Goal: Task Accomplishment & Management: Use online tool/utility

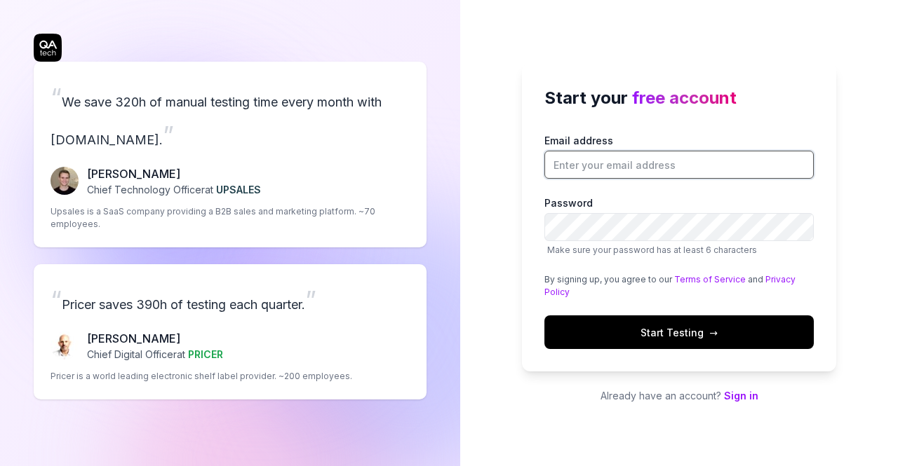
click at [609, 163] on input "Email address" at bounding box center [678, 165] width 269 height 28
type input "abdulrehman.khalid@wulooj.com"
click at [658, 321] on button "Start Testing →" at bounding box center [678, 333] width 269 height 34
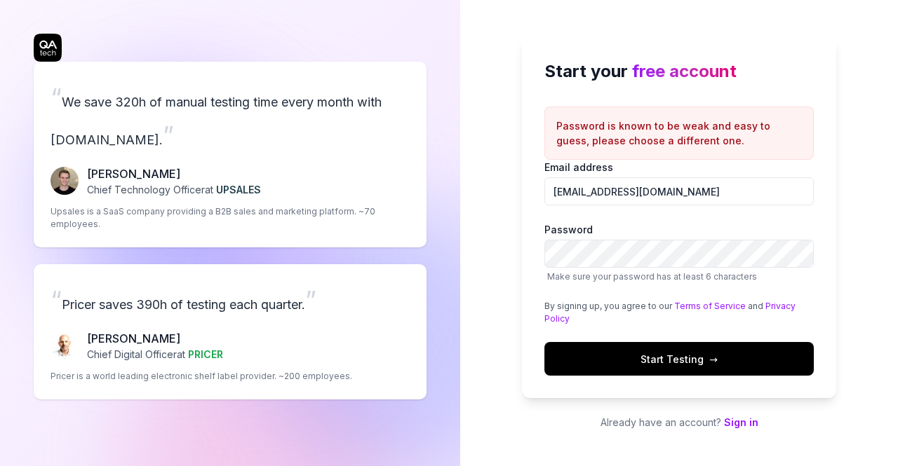
click at [649, 353] on span "Start Testing →" at bounding box center [678, 359] width 77 height 15
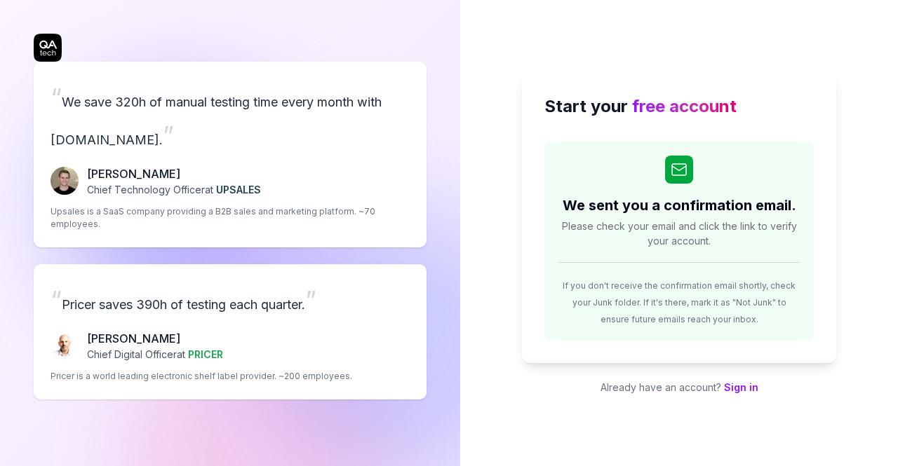
click at [746, 391] on link "Sign in" at bounding box center [741, 387] width 34 height 12
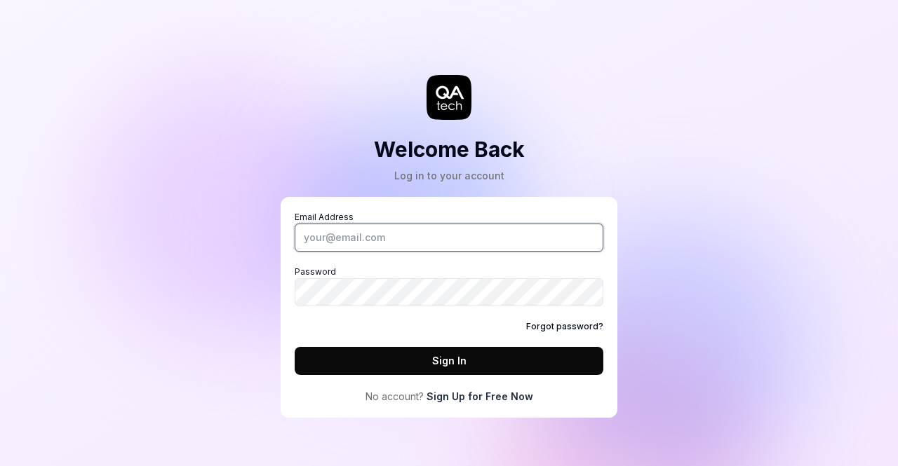
click at [414, 236] on input "Email Address" at bounding box center [449, 238] width 309 height 28
click at [349, 353] on button "Sign In" at bounding box center [449, 361] width 309 height 28
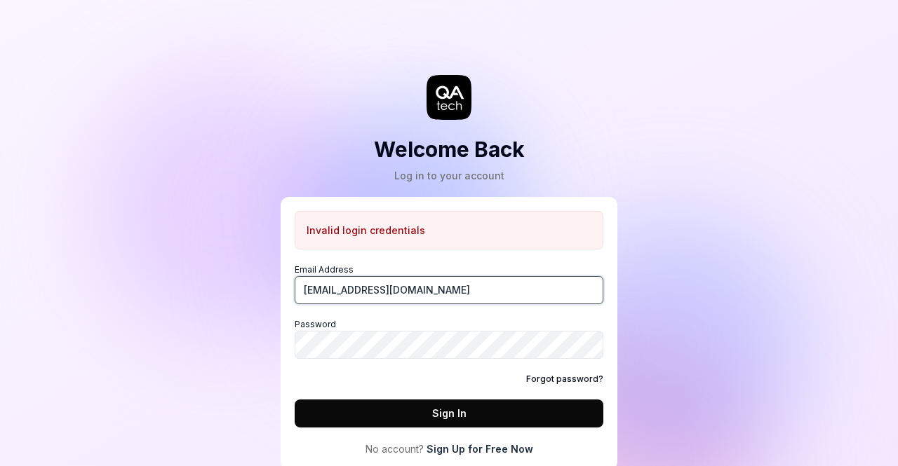
click at [482, 285] on input "abdulrehman.khalid@wulooj.com" at bounding box center [449, 290] width 309 height 28
type input "a"
type input "abdulrehman.wulooj@gmail.com"
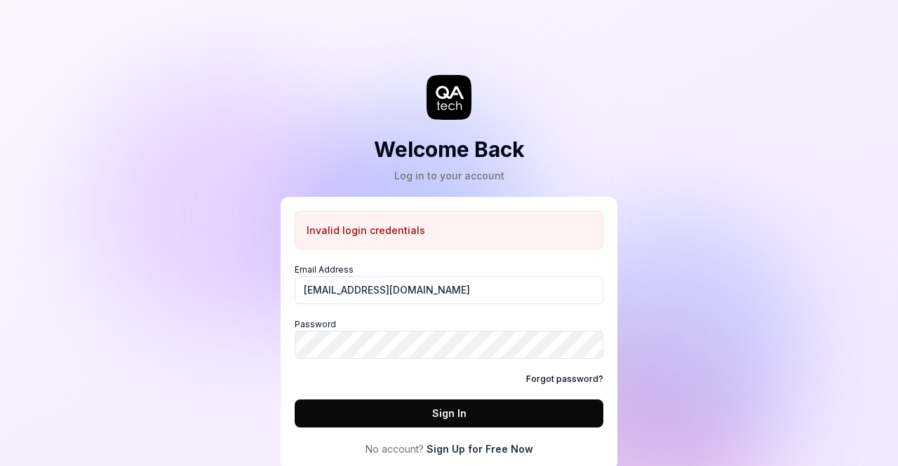
click at [411, 405] on button "Sign In" at bounding box center [449, 414] width 309 height 28
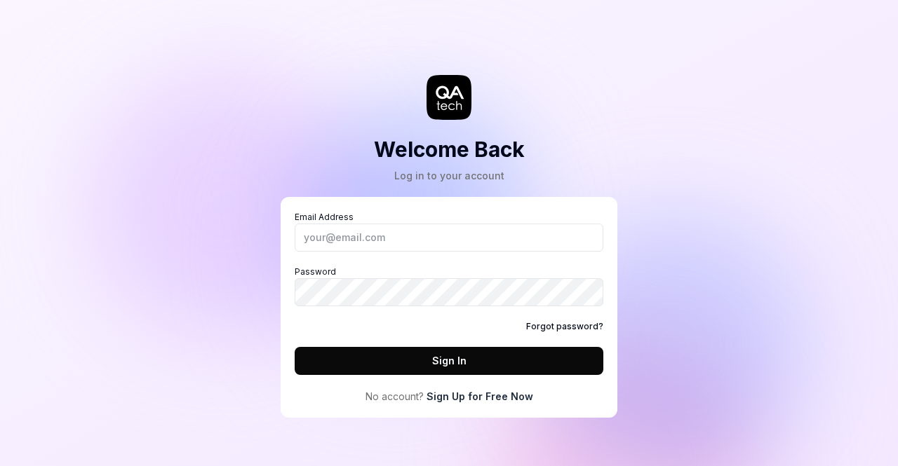
click at [496, 400] on link "Sign Up for Free Now" at bounding box center [479, 396] width 107 height 15
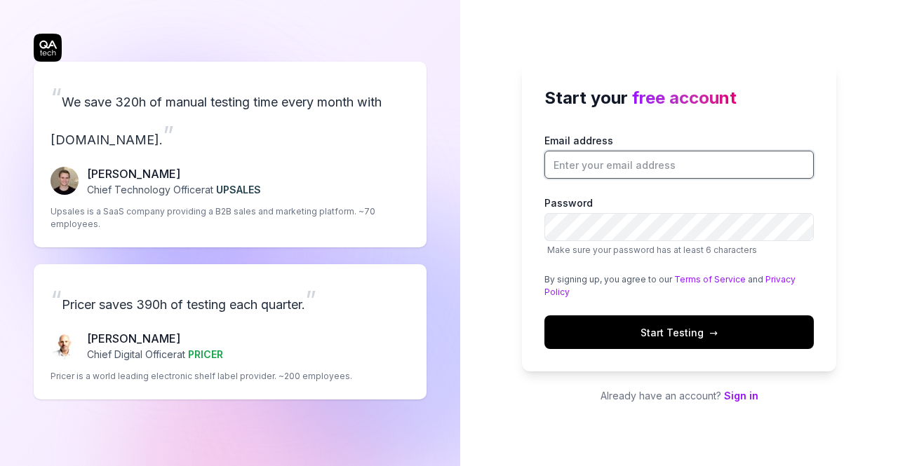
click at [652, 161] on input "Email address" at bounding box center [678, 165] width 269 height 28
click at [680, 168] on input "abdulrehman.khalid@wulooj.com" at bounding box center [678, 165] width 269 height 28
click at [719, 160] on input "abdulrehman.khalid@wulooj.com" at bounding box center [678, 165] width 269 height 28
type input "a"
type input "abdulrehmankhalidakk@gmail.com"
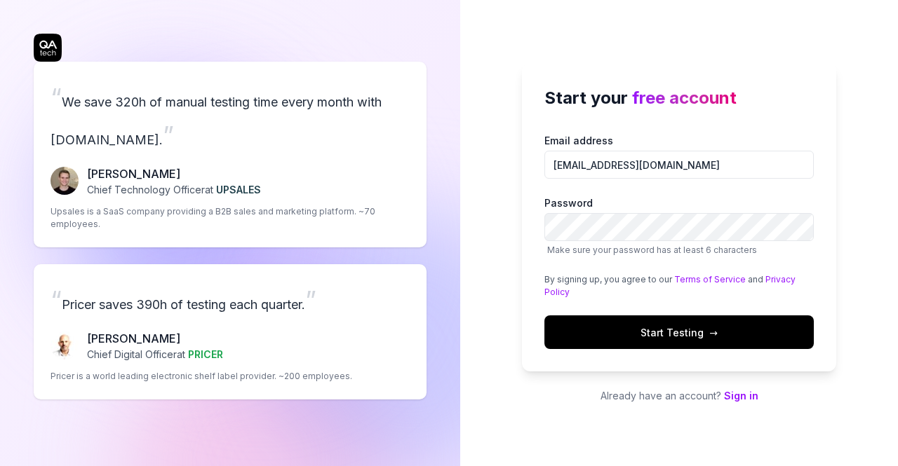
click at [599, 334] on button "Start Testing →" at bounding box center [678, 333] width 269 height 34
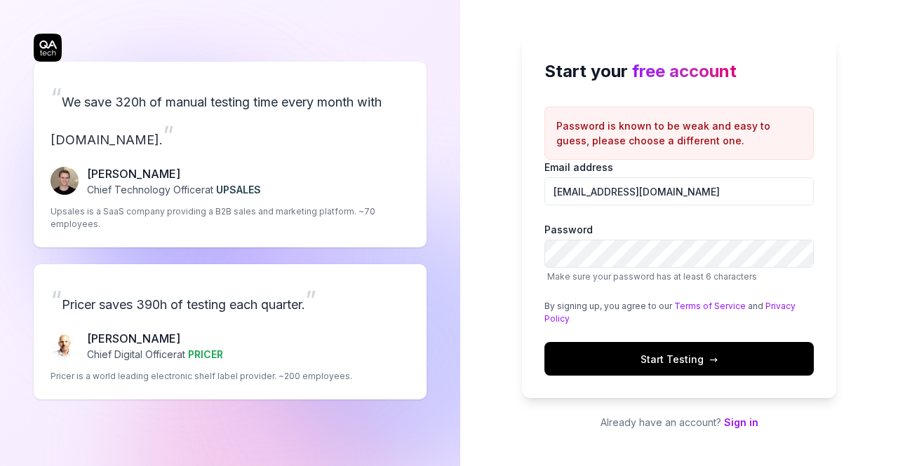
click at [611, 344] on button "Start Testing →" at bounding box center [678, 359] width 269 height 34
click at [609, 365] on button "Start Testing →" at bounding box center [678, 359] width 269 height 34
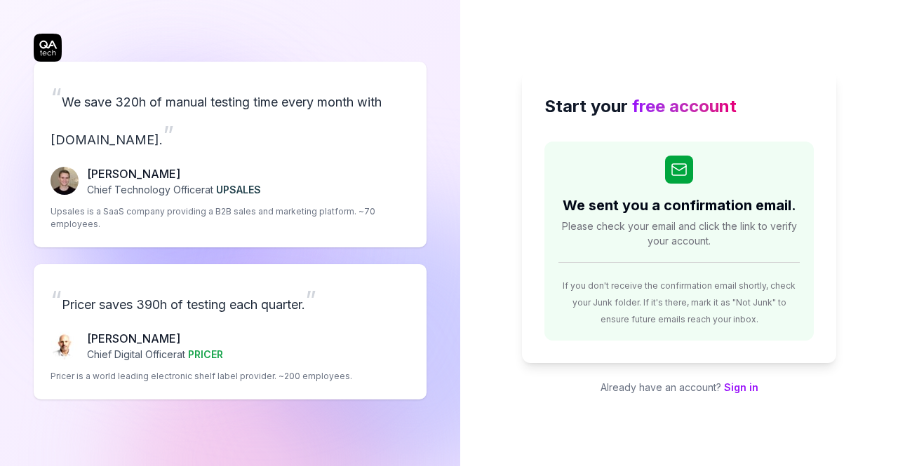
click at [743, 386] on link "Sign in" at bounding box center [741, 387] width 34 height 12
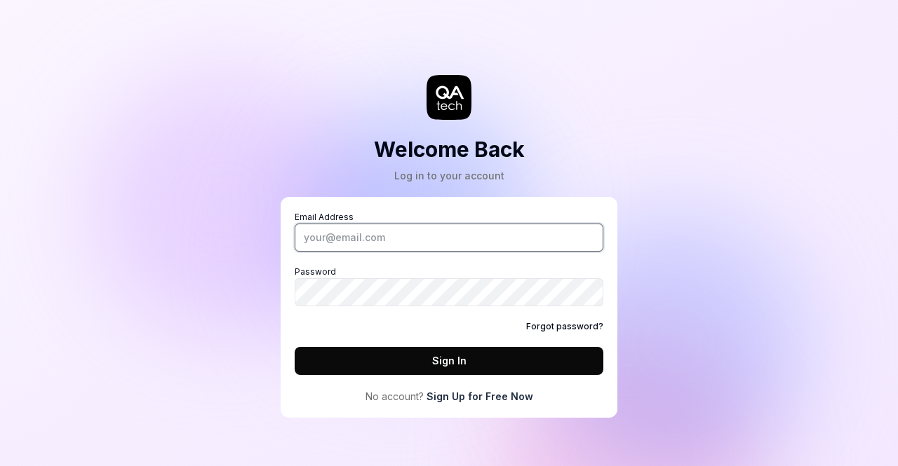
click at [387, 245] on input "Email Address" at bounding box center [449, 238] width 309 height 28
type input "abdulrehmankhalidakk@gmail.com"
click at [344, 356] on button "Sign In" at bounding box center [449, 361] width 309 height 28
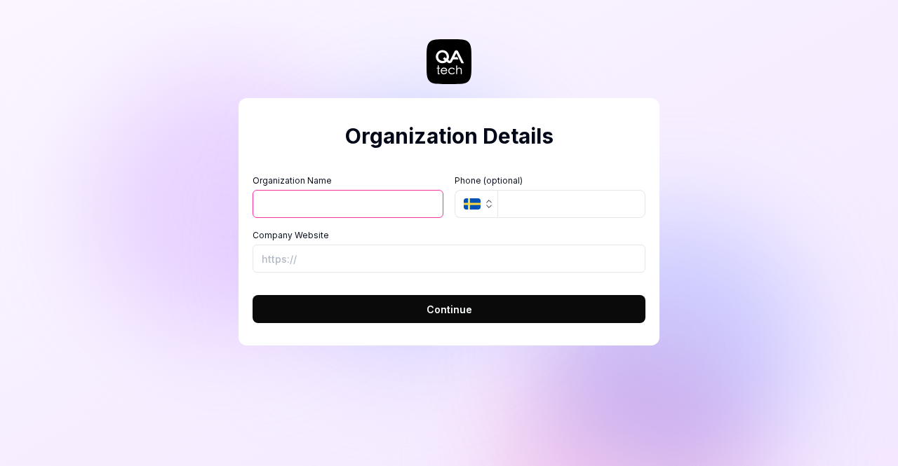
click at [298, 217] on input "Organization Name" at bounding box center [347, 204] width 191 height 28
type input "wulooj workspace"
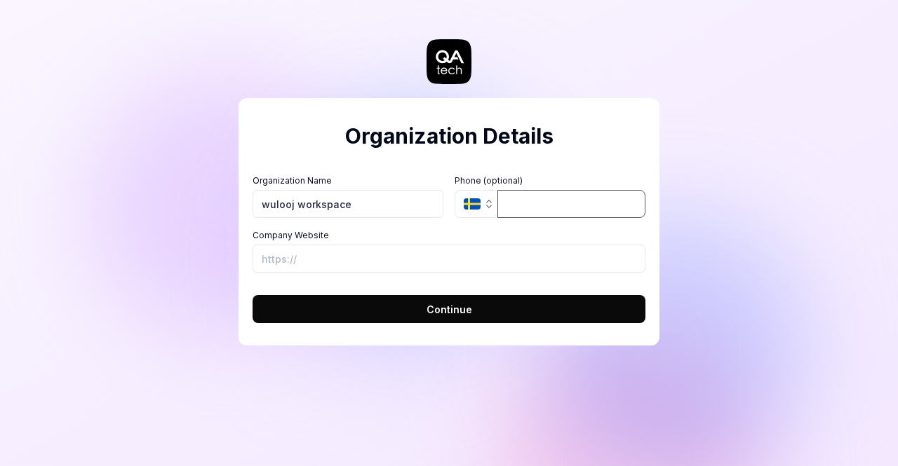
click at [513, 205] on input "tel" at bounding box center [571, 204] width 148 height 28
click at [489, 203] on icon "button" at bounding box center [488, 203] width 11 height 11
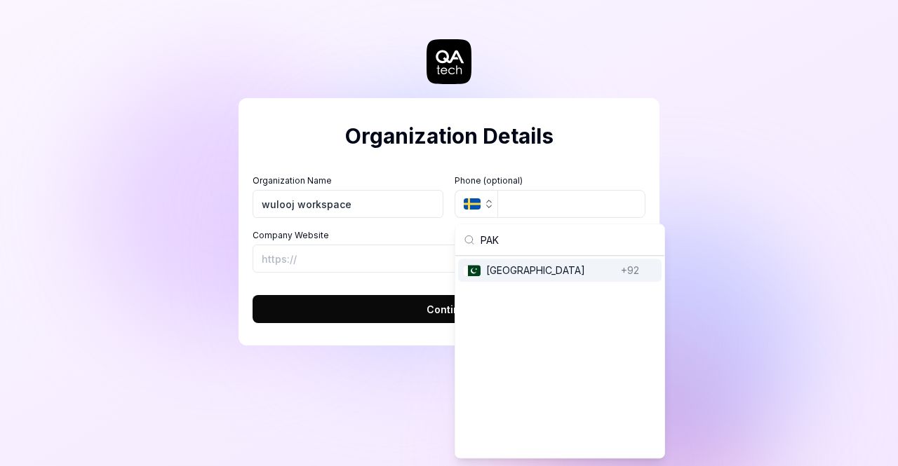
type input "PAK"
click at [481, 276] on div "Pakistan Pakistan +92" at bounding box center [559, 270] width 203 height 23
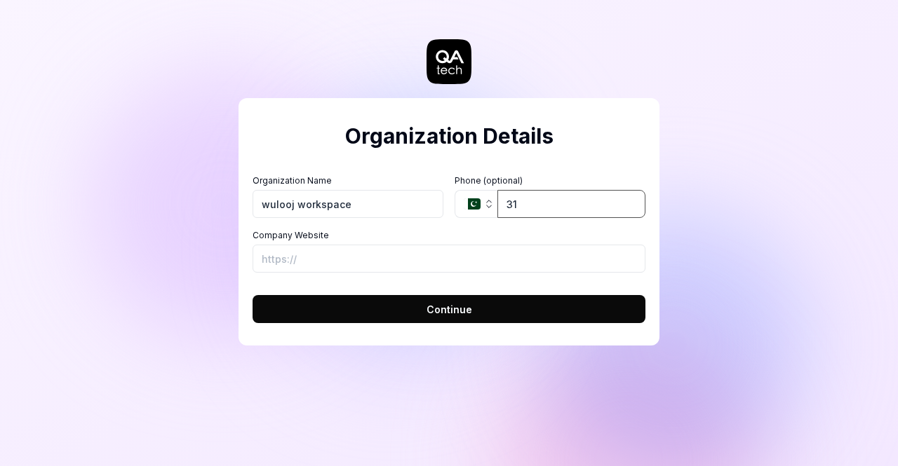
type input "3"
click at [435, 309] on span "Continue" at bounding box center [449, 309] width 46 height 15
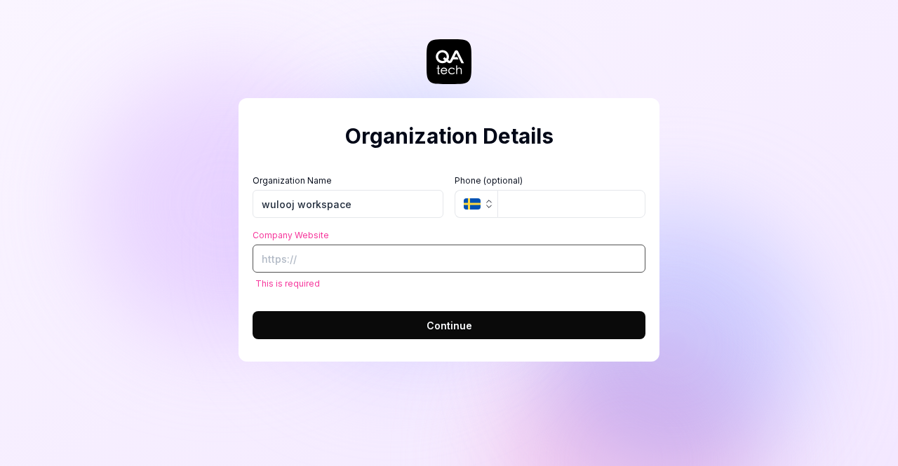
click at [318, 269] on input "Company Website" at bounding box center [448, 259] width 393 height 28
click at [311, 269] on input "Company Website" at bounding box center [448, 259] width 393 height 28
paste input "[URL][DOMAIN_NAME]"
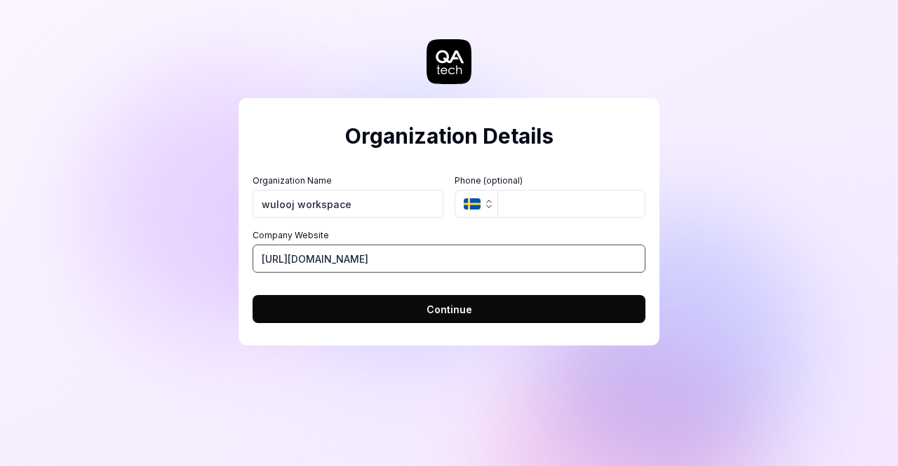
type input "[URL][DOMAIN_NAME]"
click at [334, 313] on button "Continue" at bounding box center [448, 309] width 393 height 28
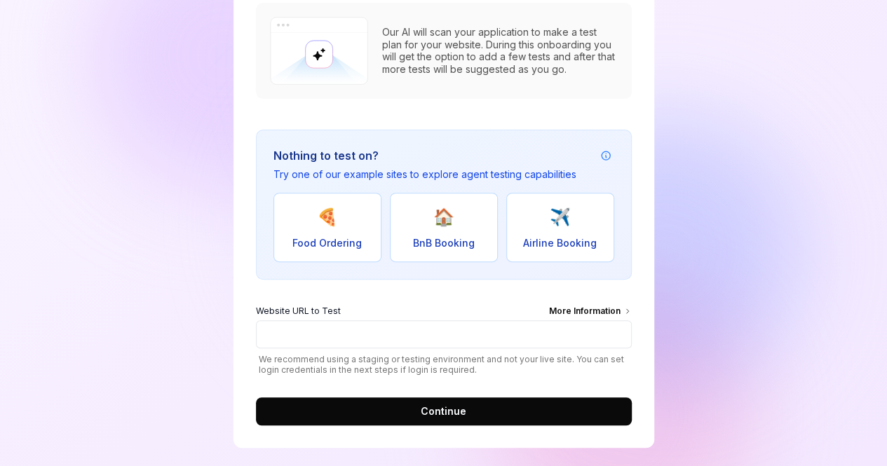
scroll to position [180, 0]
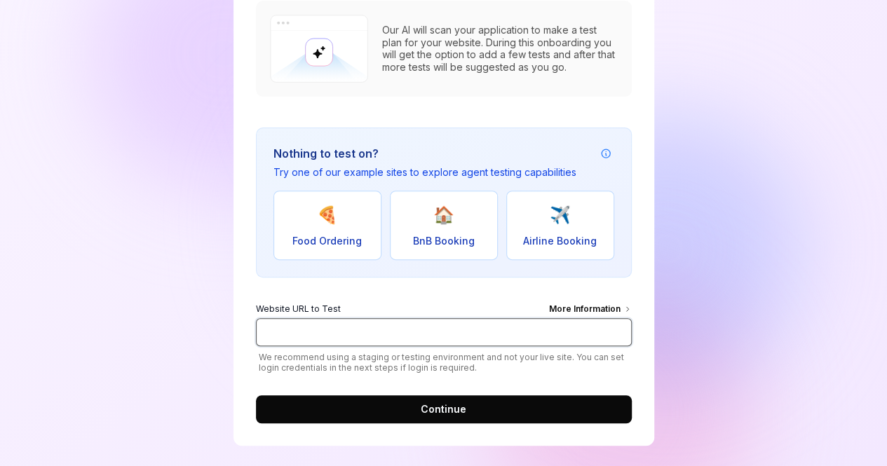
click at [308, 333] on input "Website URL to Test More Information" at bounding box center [444, 332] width 376 height 28
paste input "[URL][DOMAIN_NAME]"
type input "[URL][DOMAIN_NAME]"
click at [412, 399] on button "Continue" at bounding box center [444, 409] width 376 height 28
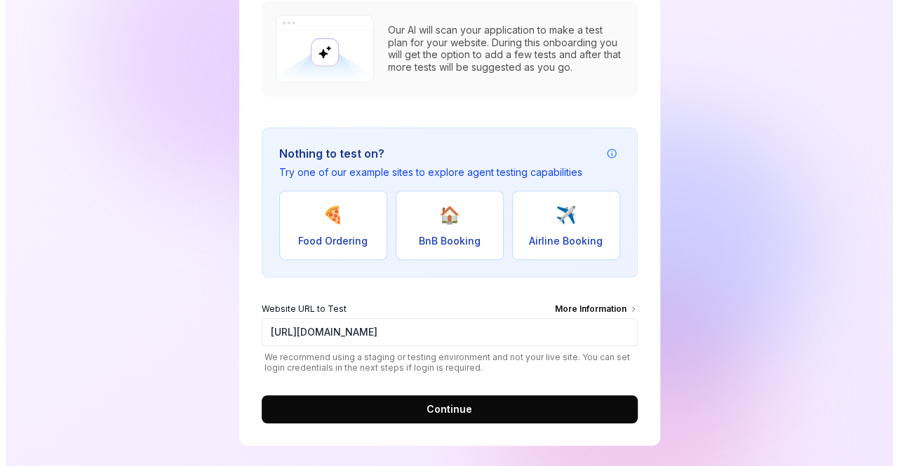
scroll to position [0, 0]
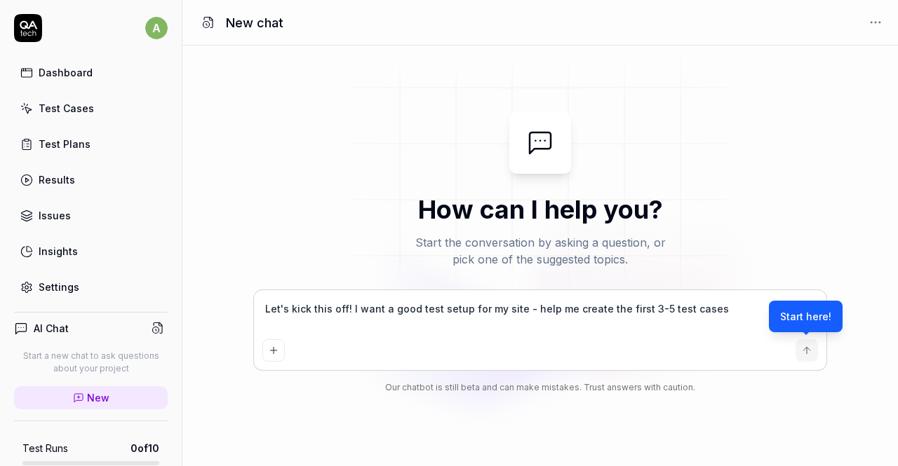
click at [90, 119] on link "Test Cases" at bounding box center [91, 108] width 154 height 27
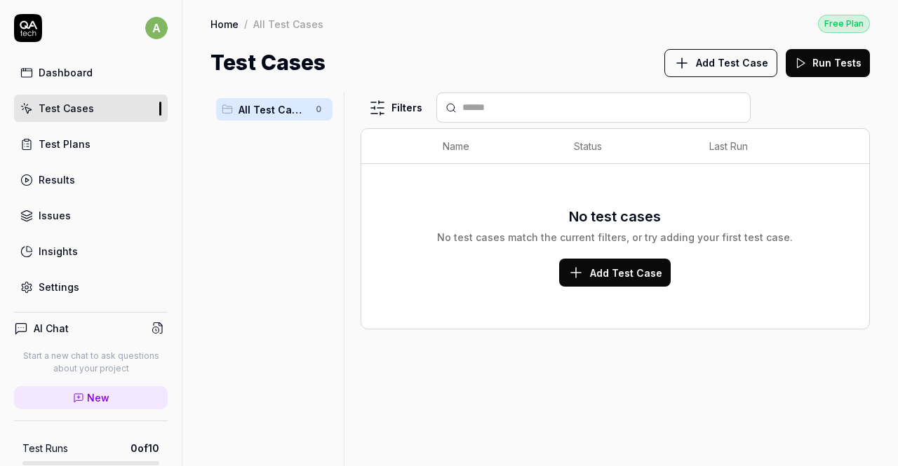
click at [67, 148] on div "Test Plans" at bounding box center [65, 144] width 52 height 15
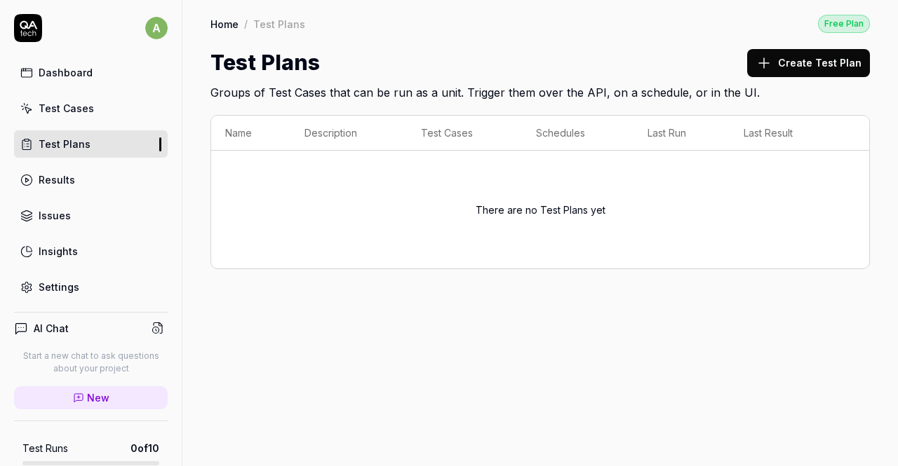
click at [795, 69] on button "Create Test Plan" at bounding box center [808, 63] width 123 height 28
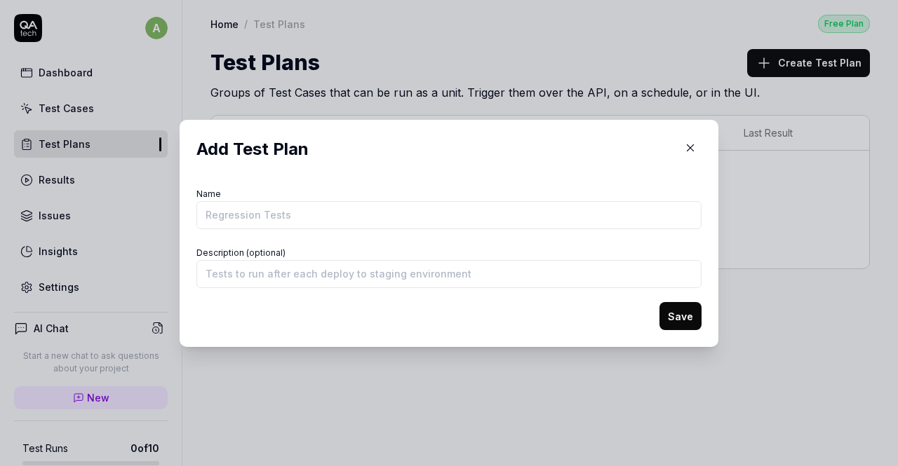
click at [684, 149] on icon "button" at bounding box center [690, 148] width 13 height 13
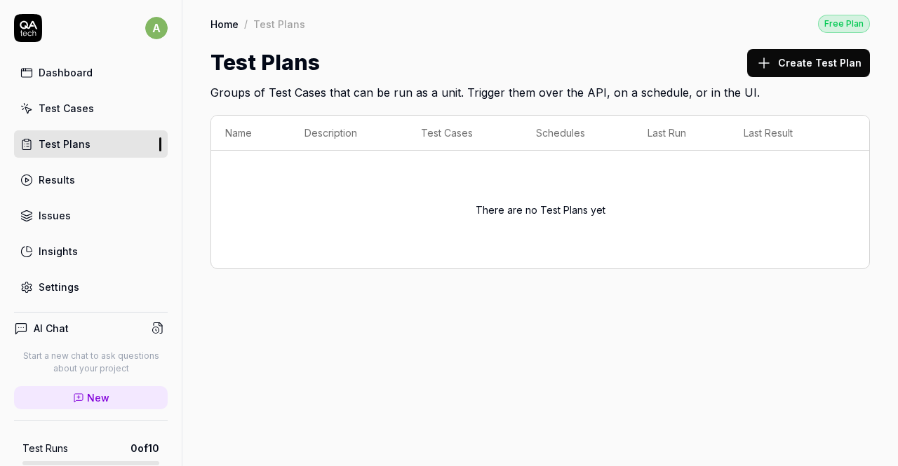
click at [88, 180] on link "Results" at bounding box center [91, 179] width 154 height 27
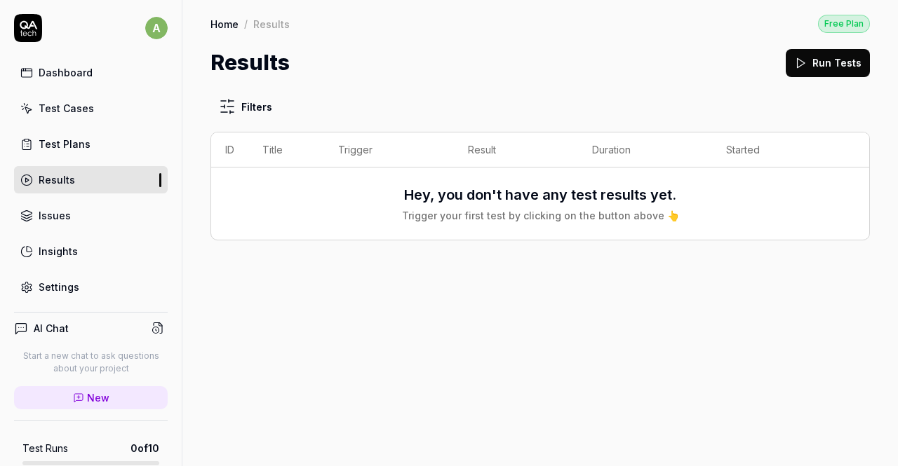
click at [84, 107] on div "Test Cases" at bounding box center [66, 108] width 55 height 15
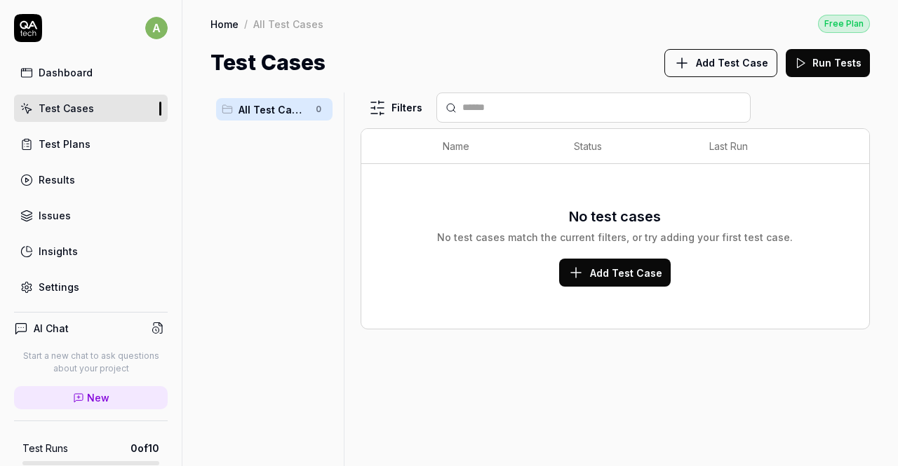
click at [632, 270] on span "Add Test Case" at bounding box center [626, 273] width 72 height 15
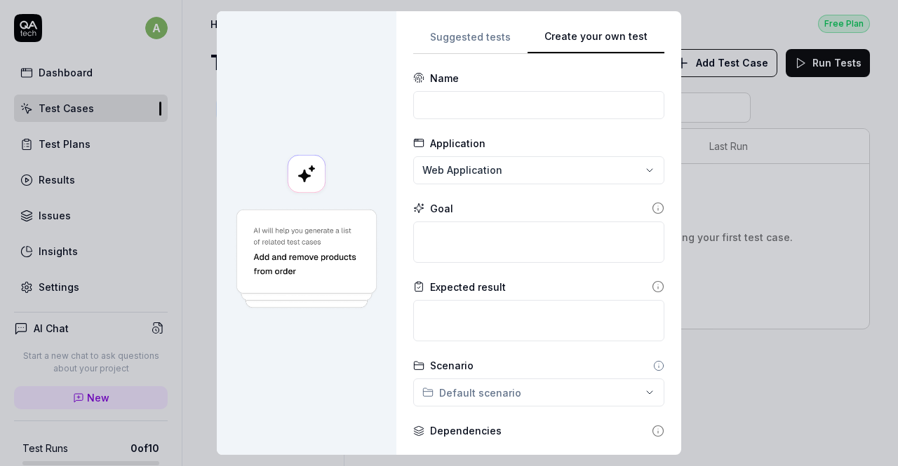
click at [652, 86] on div "Suggested tests Create your own test Name Application Web Application Goal Expe…" at bounding box center [538, 233] width 251 height 410
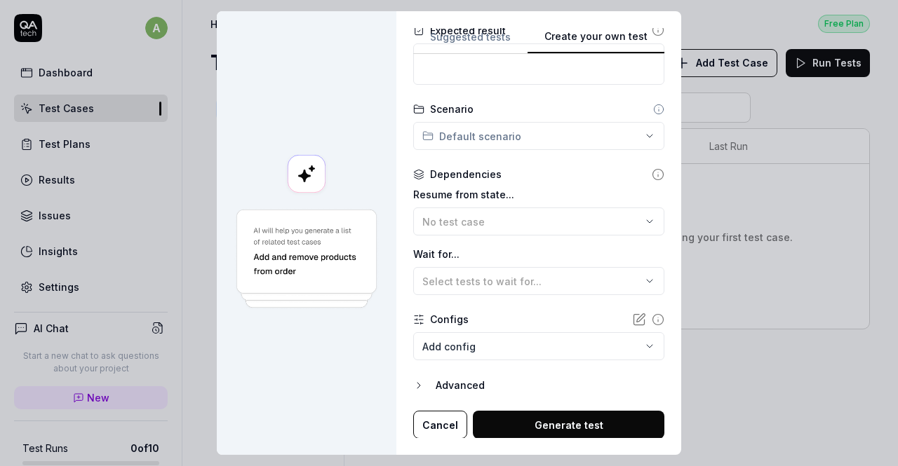
click at [543, 424] on button "Generate test" at bounding box center [568, 425] width 191 height 28
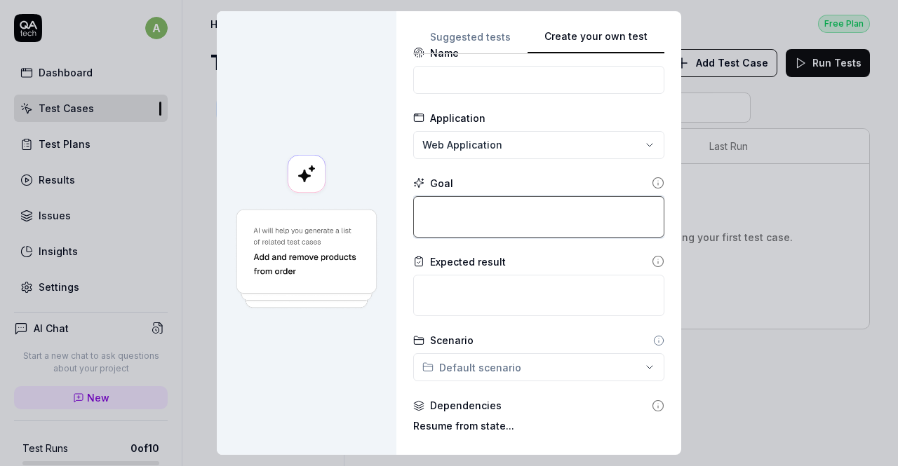
scroll to position [0, 0]
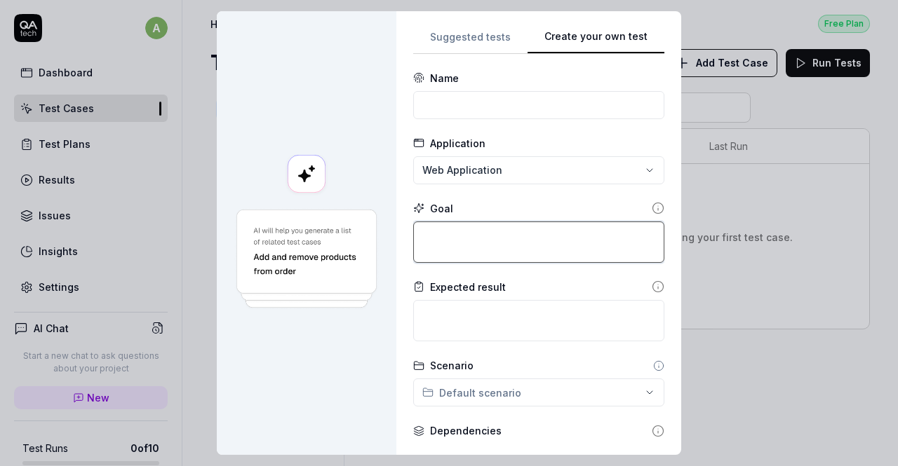
type textarea "*"
type textarea "c"
type textarea "*"
type textarea "ch"
type textarea "*"
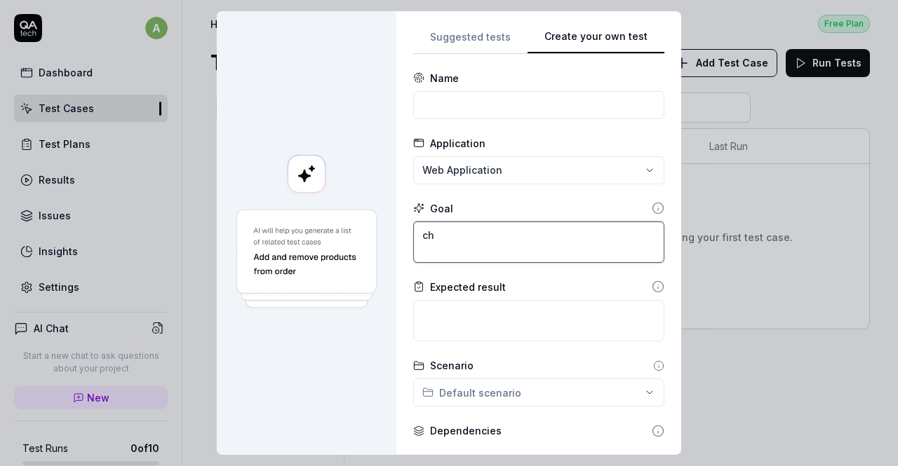
type textarea "che"
type textarea "*"
type textarea "chec"
type textarea "*"
type textarea "check"
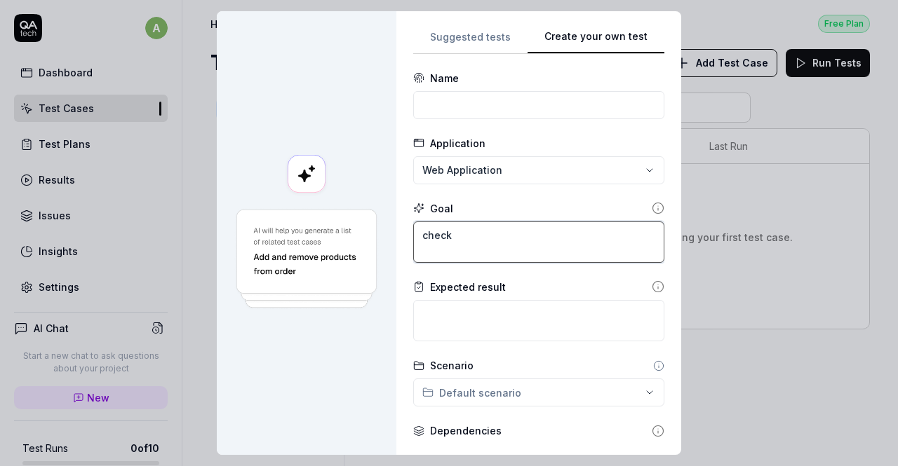
type textarea "*"
type textarea "check"
type textarea "*"
type textarea "check o"
type textarea "*"
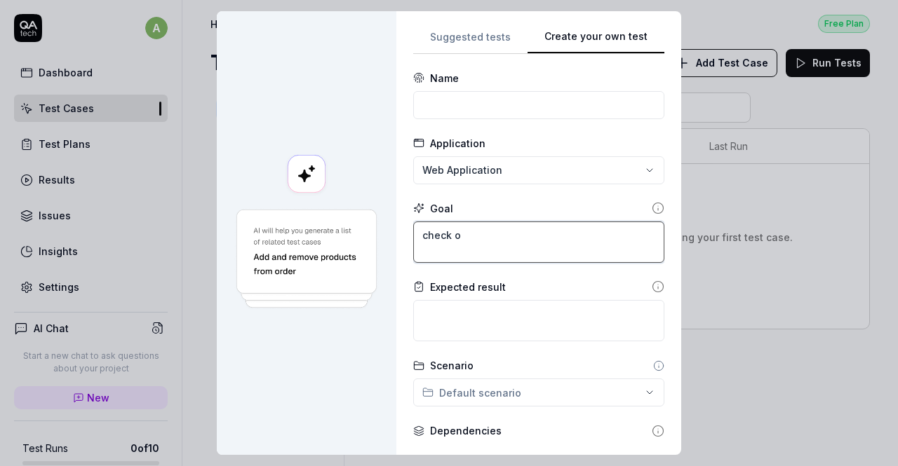
type textarea "check ov"
type textarea "*"
type textarea "check ove"
type textarea "*"
type textarea "check over"
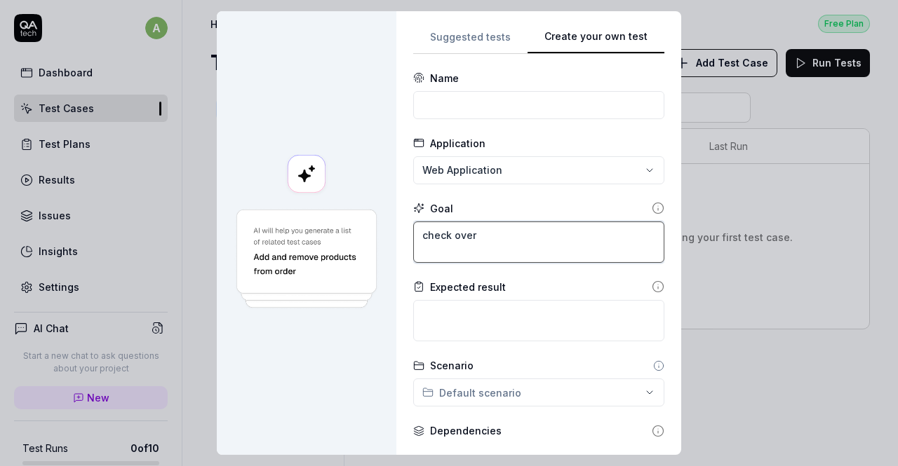
type textarea "*"
type textarea "check overa"
type textarea "*"
type textarea "check overal"
type textarea "*"
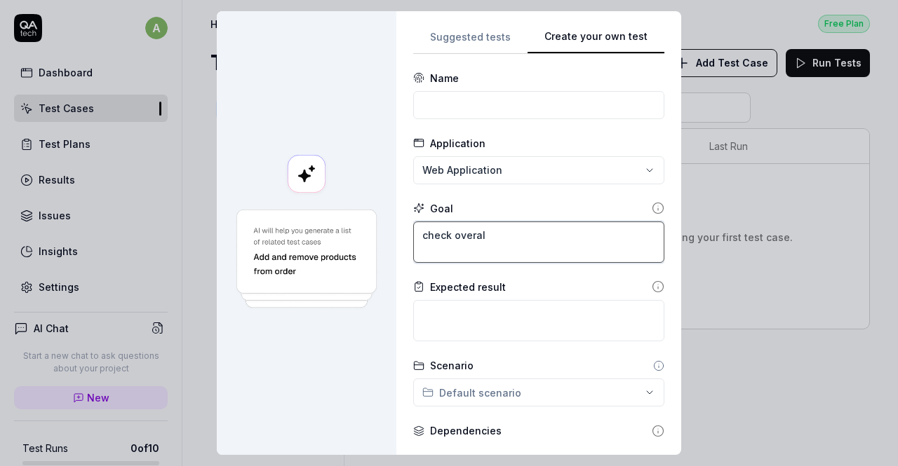
type textarea "check overall"
type textarea "*"
type textarea "check overall"
type textarea "*"
type textarea "check overall u"
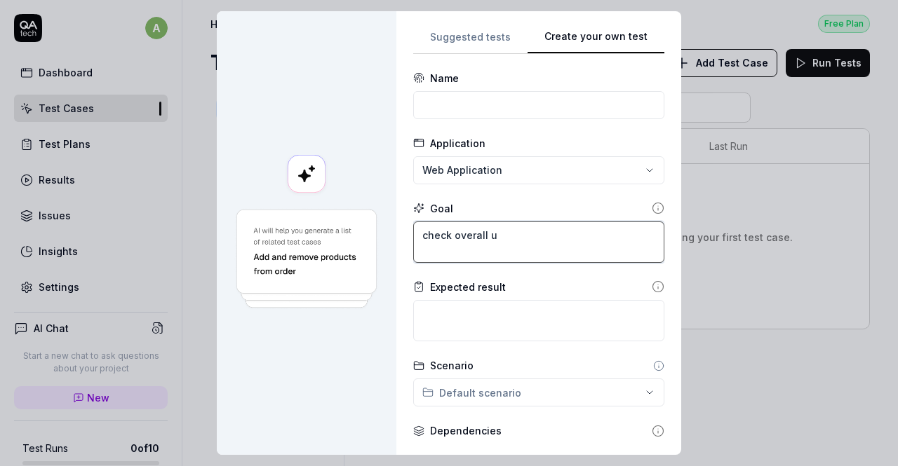
type textarea "*"
type textarea "check overall us"
type textarea "*"
type textarea "check overall use"
type textarea "*"
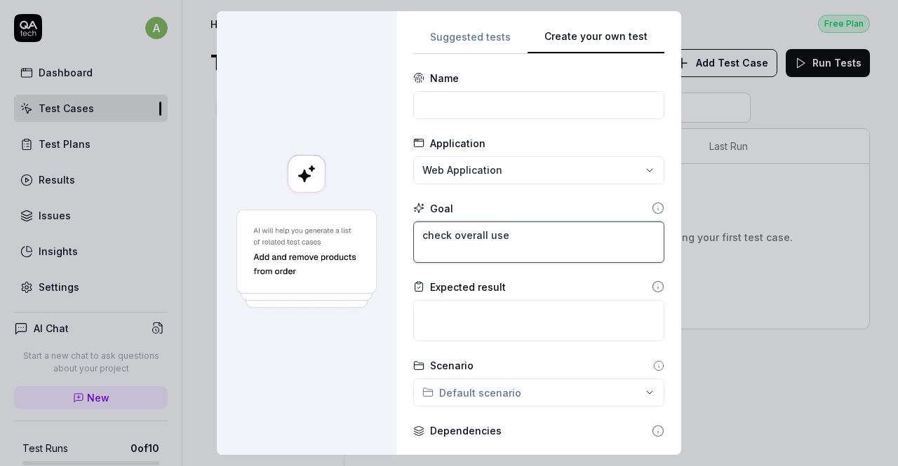
type textarea "check overall user"
type textarea "*"
type textarea "check overall user"
type textarea "*"
type textarea "check overall user e"
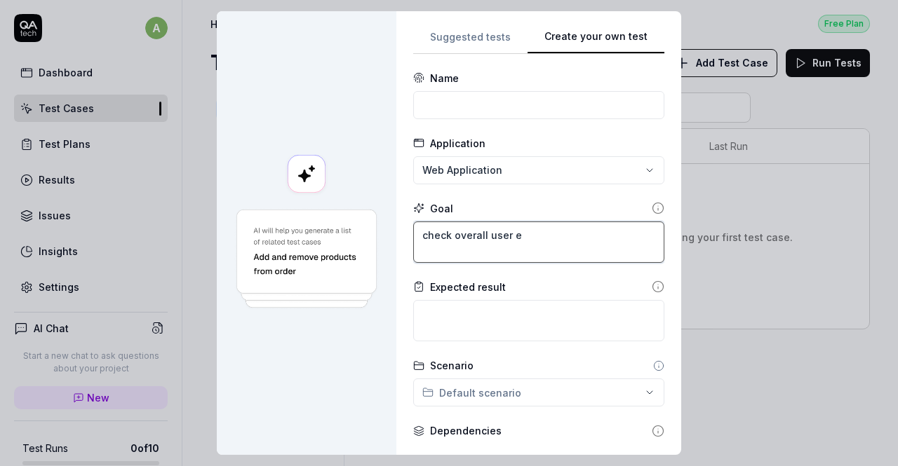
type textarea "*"
type textarea "check overall user ex"
type textarea "*"
type textarea "check overall user exp"
type textarea "*"
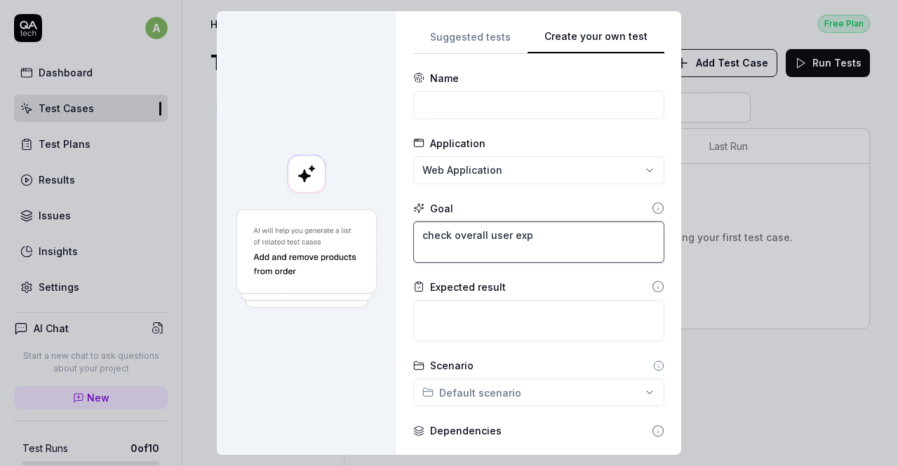
type textarea "check overall user expe"
type textarea "*"
type textarea "check overall user exper"
type textarea "*"
type textarea "check overall user expere"
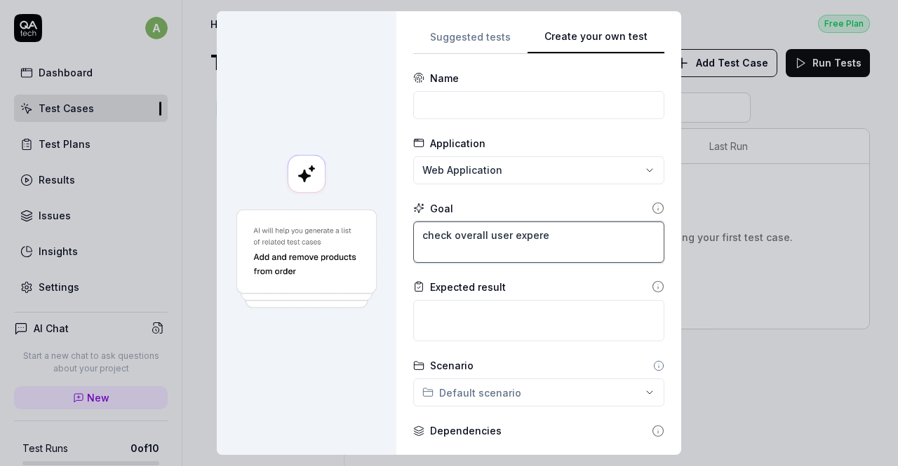
type textarea "*"
type textarea "check overall user experei"
type textarea "*"
type textarea "check overall user experein"
type textarea "*"
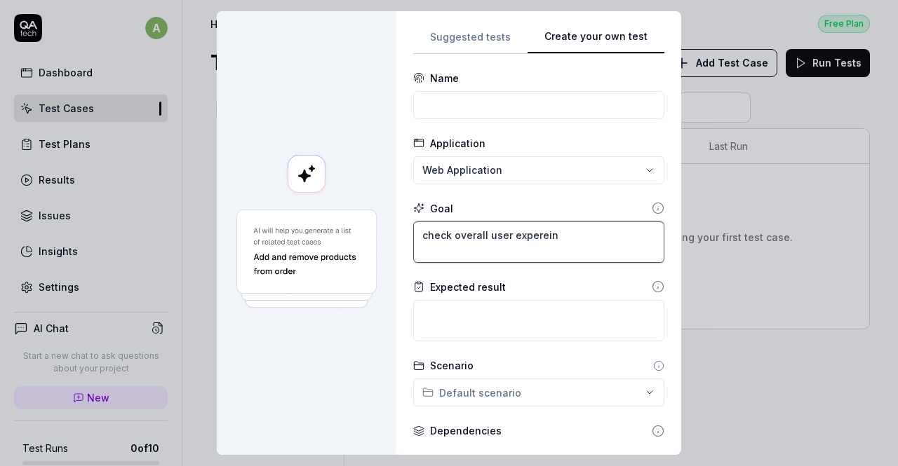
type textarea "check overall user expereinc"
type textarea "*"
type textarea "check overall user expereince"
type textarea "*"
type textarea "check overall user expereince"
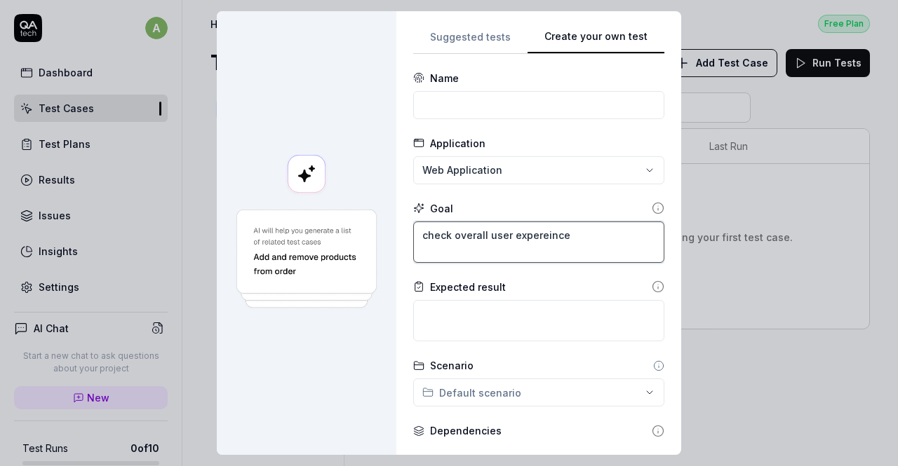
type textarea "*"
type textarea "check overall user expereince U"
type textarea "*"
type textarea "check overall user expereince UI"
type textarea "*"
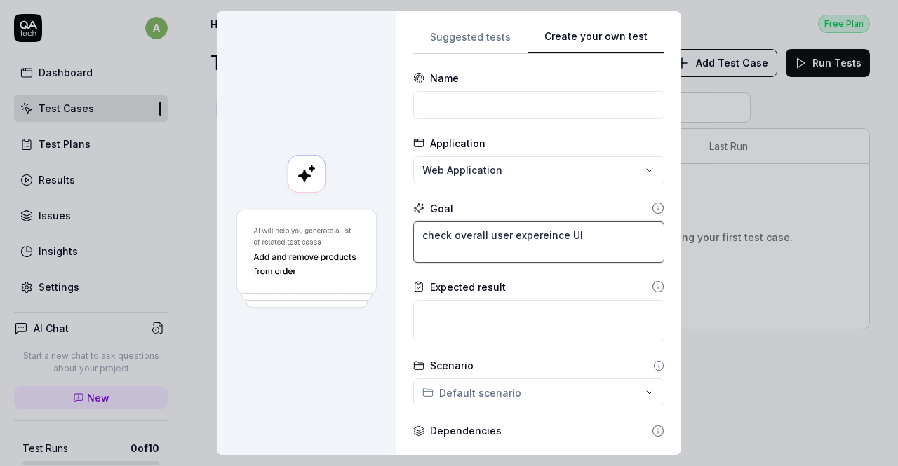
type textarea "check overall user expereince UI"
type textarea "*"
type textarea "check overall user expereince UI U"
type textarea "*"
type textarea "check overall user expereince UI UX"
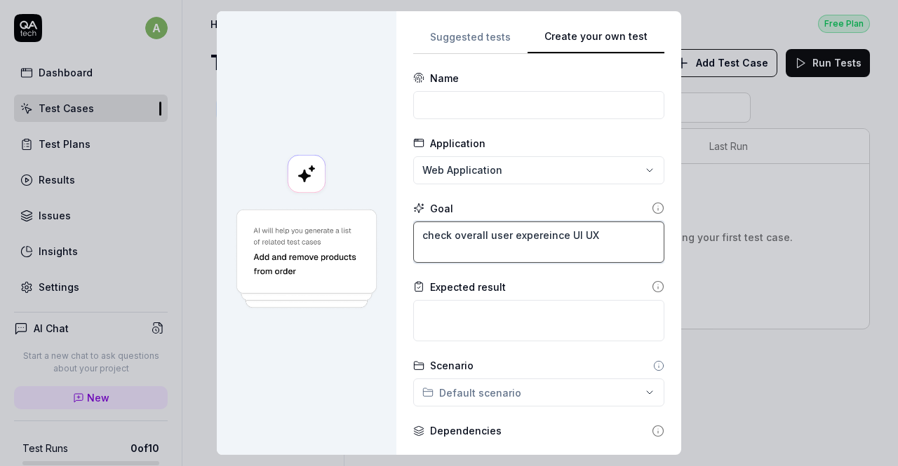
type textarea "*"
type textarea "check overall user expereince UI UX"
type textarea "*"
type textarea "check overall user expereince UI UX"
type textarea "*"
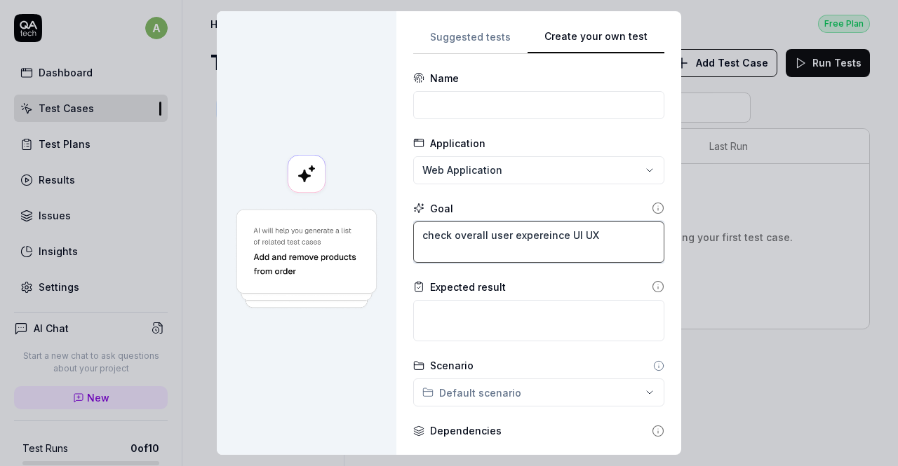
type textarea "check overall user expereince UI UX r"
type textarea "*"
type textarea "check overall user expereince UI UX re"
type textarea "*"
type textarea "check overall user expereince UI UX rep"
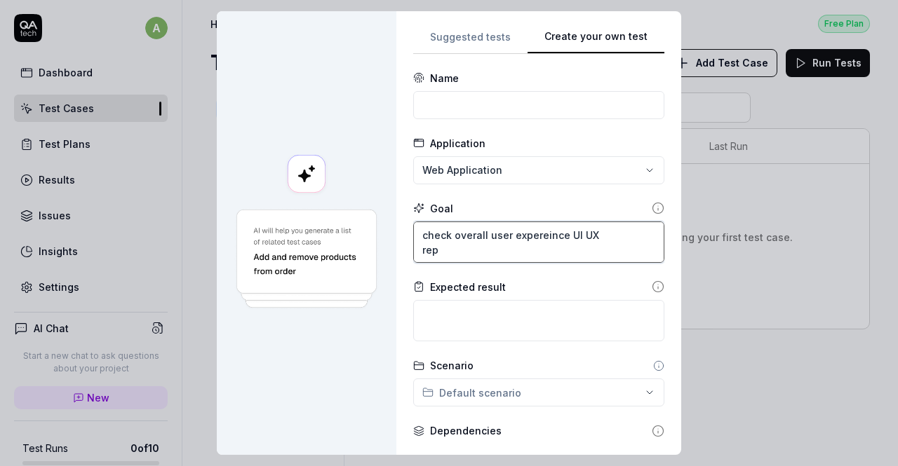
type textarea "*"
type textarea "check overall user expereince UI UX reps"
type textarea "*"
type textarea "check overall user expereince UI UX rep"
type textarea "*"
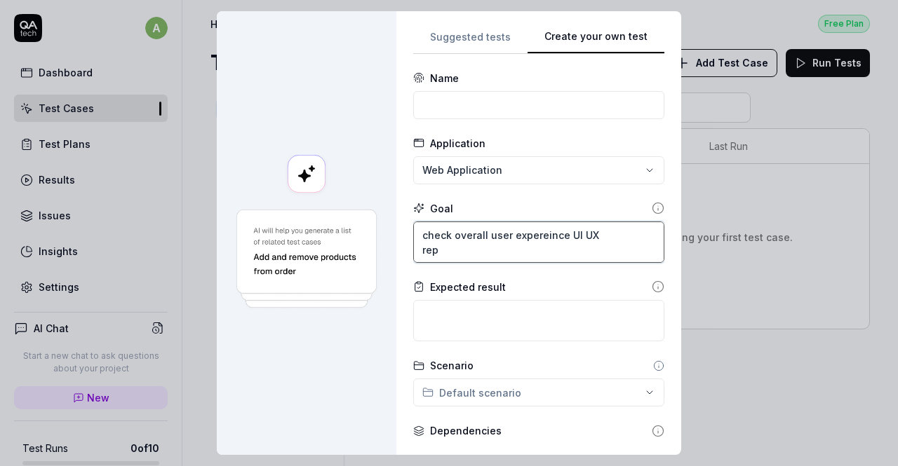
type textarea "check overall user expereince UI UX re"
type textarea "*"
type textarea "check overall user expereince UI UX res"
type textarea "*"
type textarea "check overall user expereince UI UX resp"
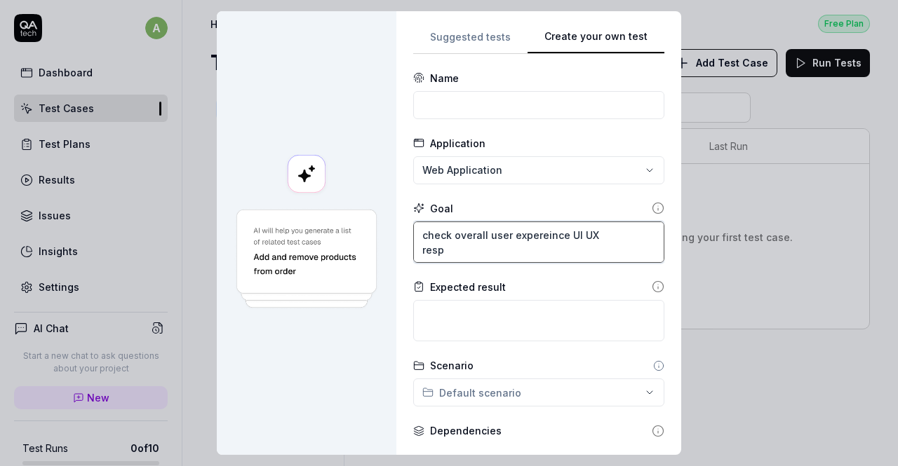
type textarea "*"
type textarea "check overall user expereince UI UX respo"
type textarea "*"
type textarea "check overall user expereince UI UX respon"
type textarea "*"
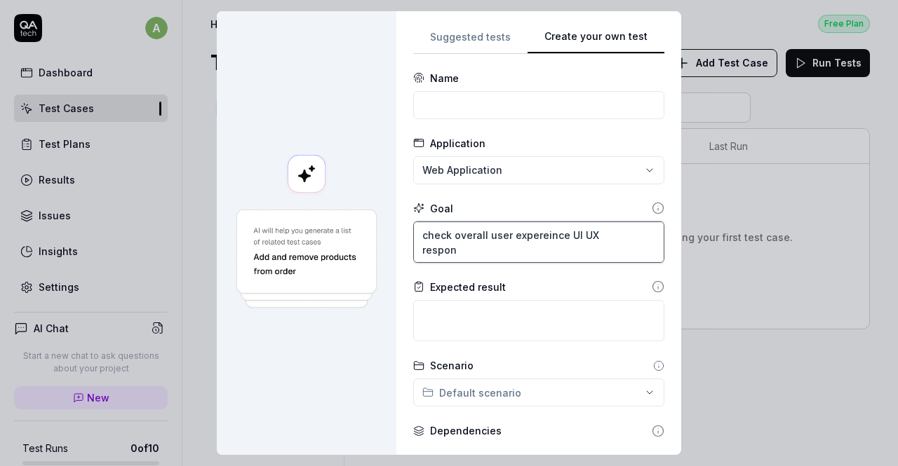
type textarea "check overall user expereince UI UX respons"
type textarea "*"
type textarea "check overall user expereince UI UX responsi"
type textarea "*"
type textarea "check overall user expereince UI UX responsiv"
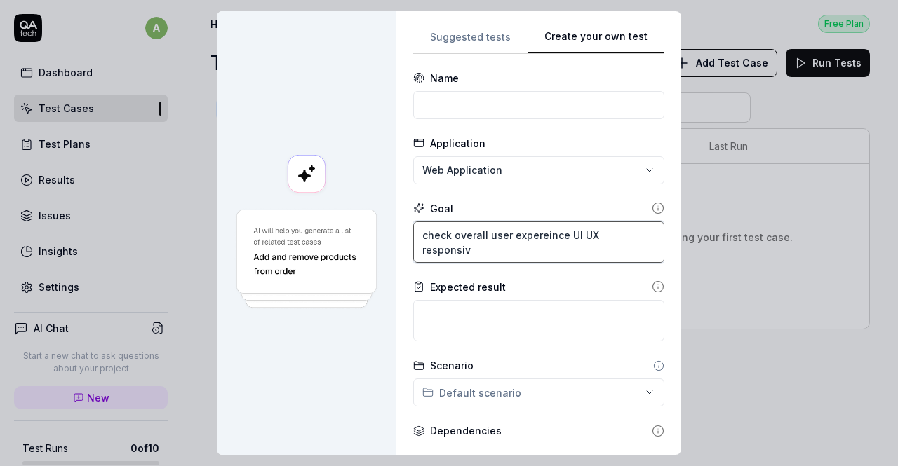
type textarea "*"
type textarea "check overall user expereince UI UX responsive"
type textarea "*"
type textarea "check overall user expereince UI UX responsiven"
type textarea "*"
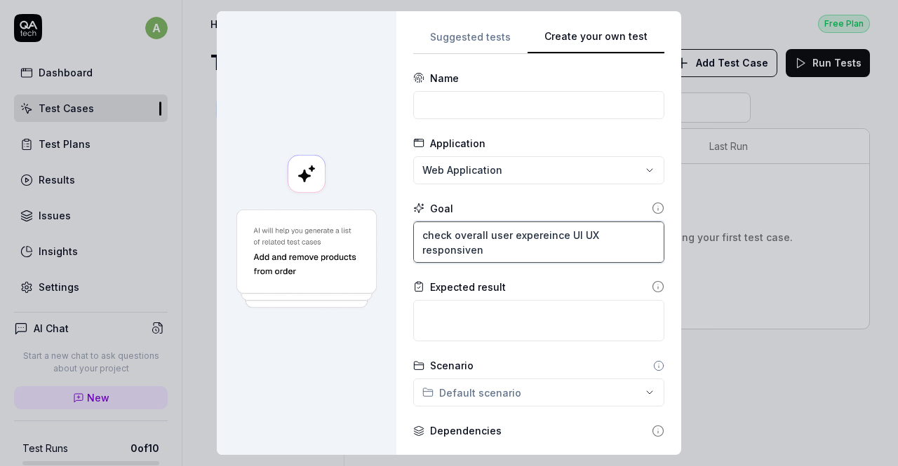
type textarea "check overall user expereince UI UX responsivene"
type textarea "*"
type textarea "check overall user expereince UI UX responsivenes"
type textarea "*"
type textarea "check overall user expereince UI UX responsiveness"
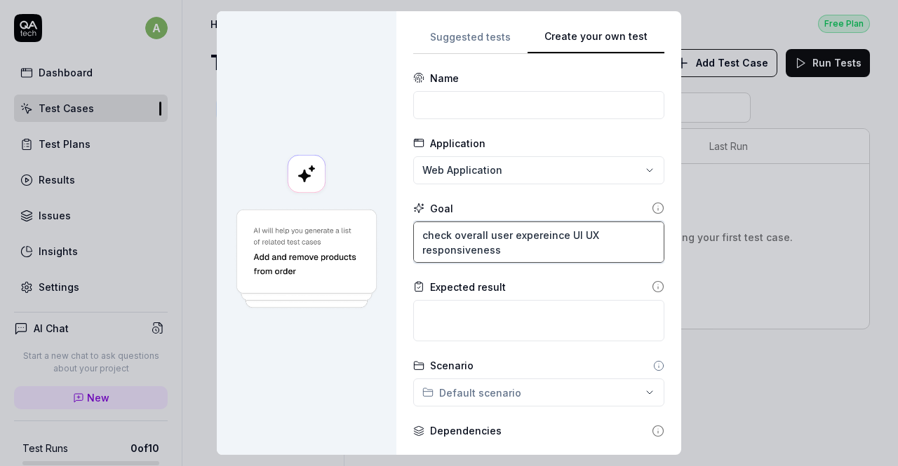
type textarea "*"
type textarea "check overall user expereince UI UX responsiveness"
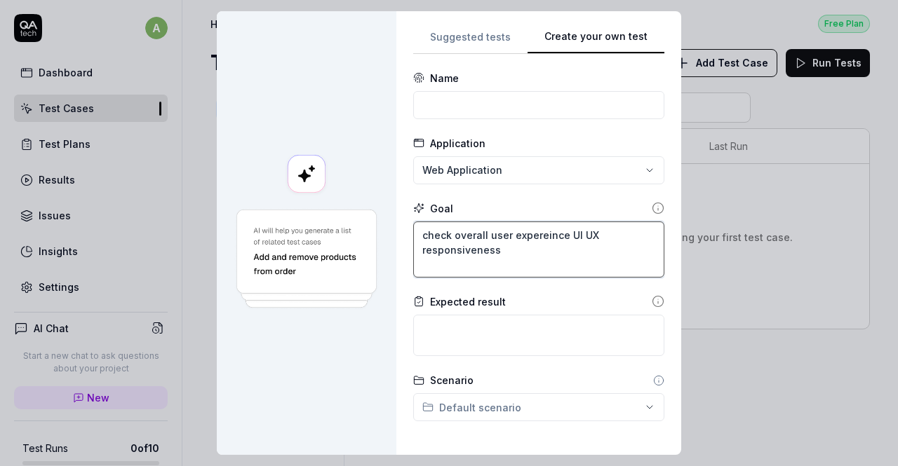
type textarea "*"
type textarea "check overall user expereince UI UX responsiveness f"
type textarea "*"
type textarea "check overall user expereince UI UX responsiveness fo"
type textarea "*"
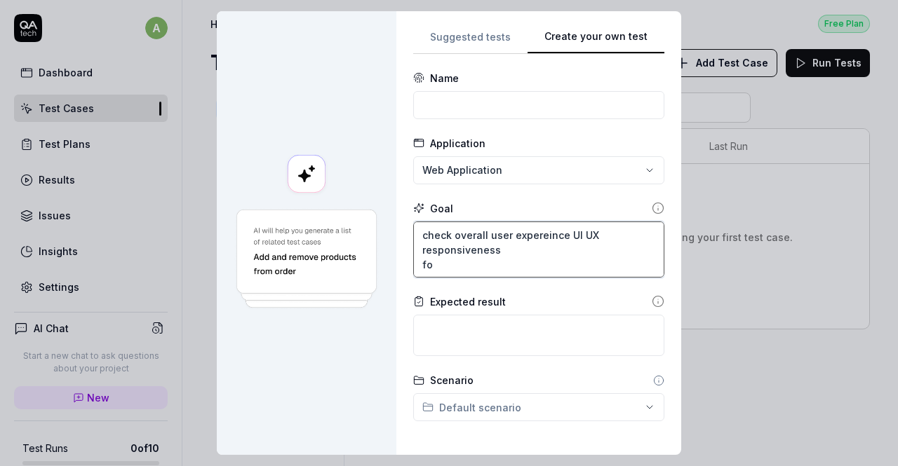
type textarea "check overall user expereince UI UX responsiveness for"
type textarea "*"
type textarea "check overall user expereince UI UX responsiveness form"
type textarea "*"
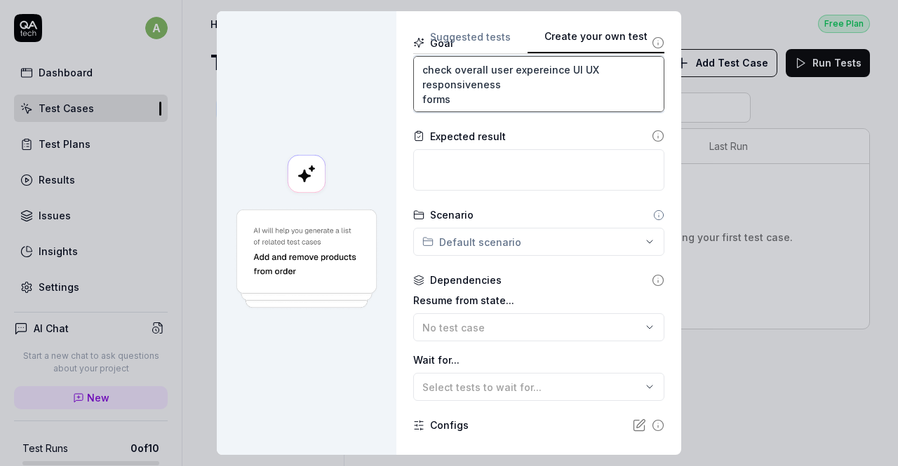
scroll to position [271, 0]
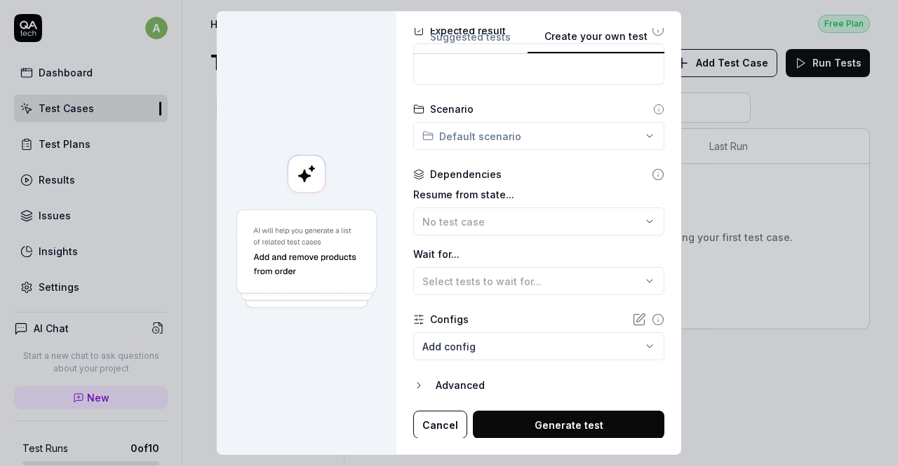
type textarea "check overall user expereince UI UX responsiveness forms"
click at [520, 417] on button "Generate test" at bounding box center [568, 425] width 191 height 28
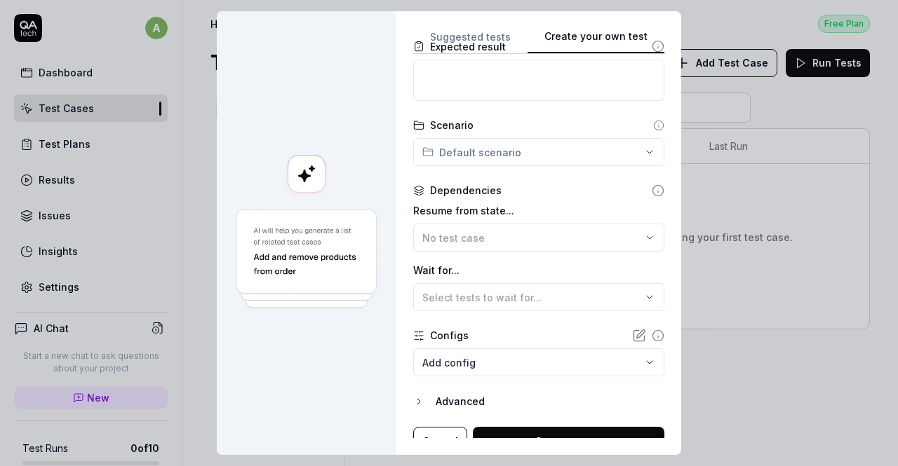
scroll to position [0, 0]
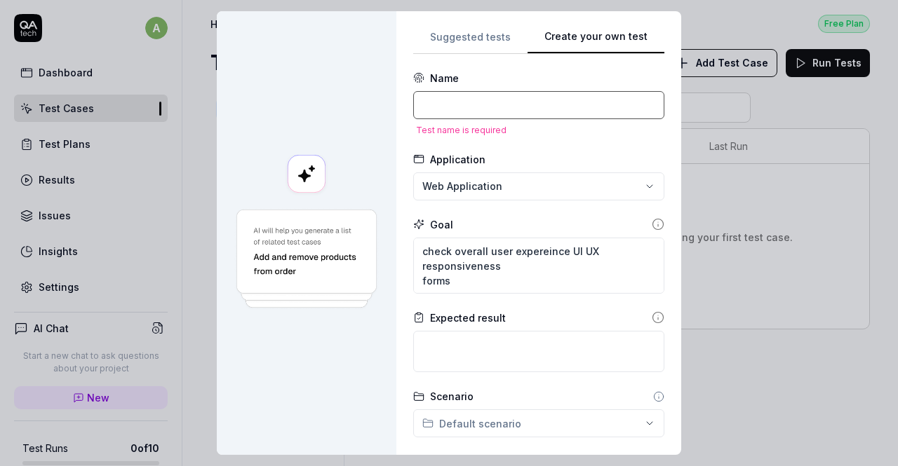
type textarea "*"
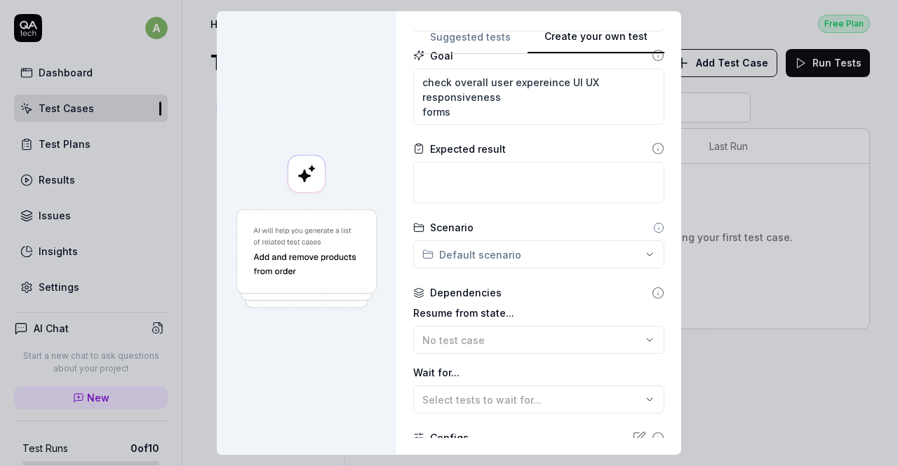
scroll to position [155, 0]
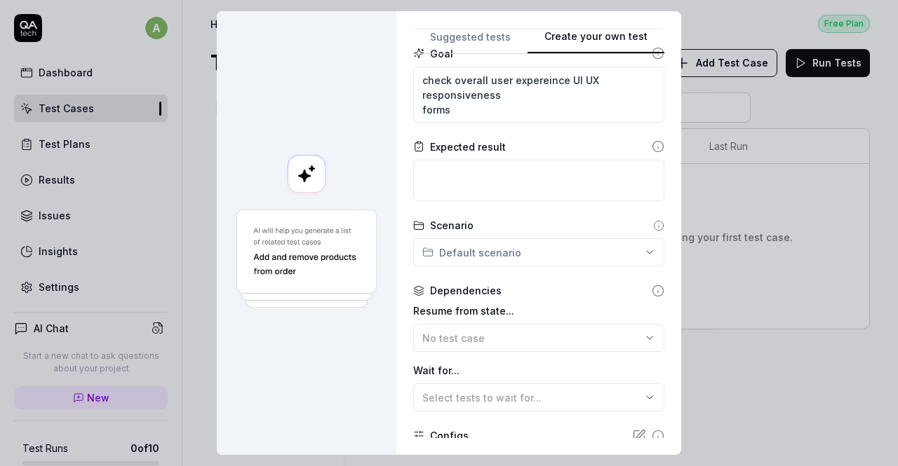
type input "full end-end testing"
click at [478, 193] on textarea at bounding box center [538, 180] width 251 height 41
type textarea "*"
type textarea "f"
type textarea "*"
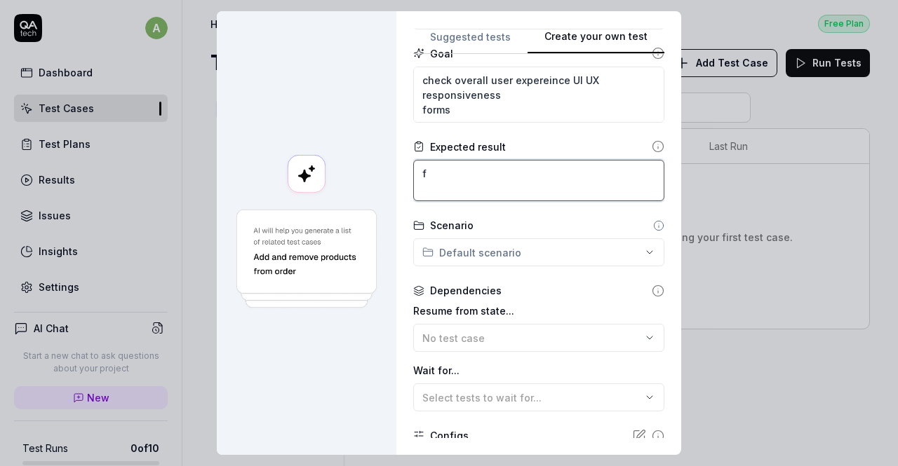
type textarea "fo"
type textarea "*"
type textarea "for"
type textarea "*"
type textarea "form"
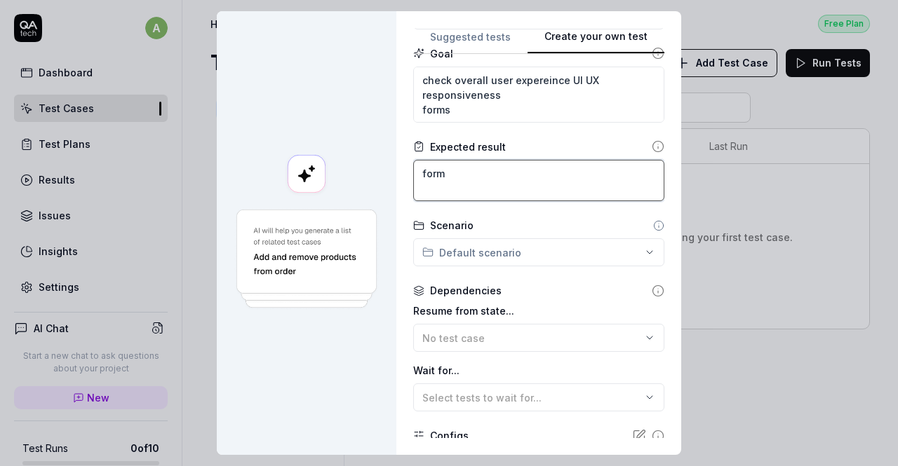
type textarea "*"
type textarea "forms"
type textarea "*"
type textarea "forms"
type textarea "*"
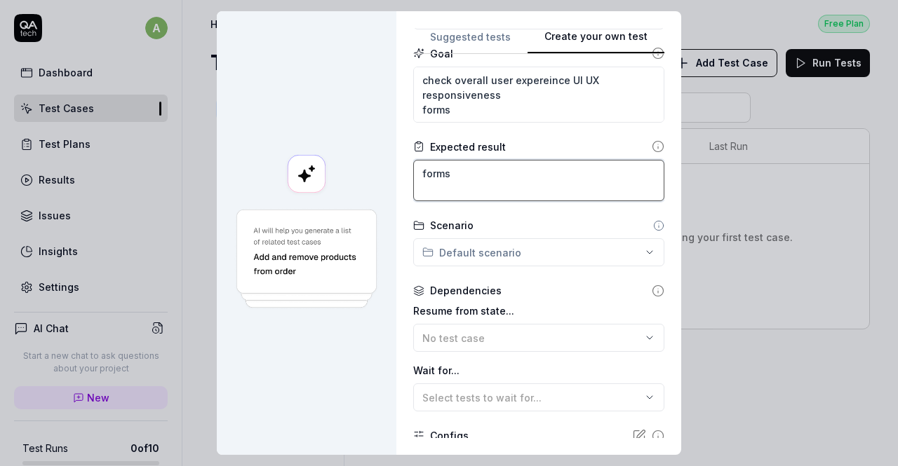
type textarea "forms w"
type textarea "*"
type textarea "forms"
type textarea "*"
type textarea "forms s"
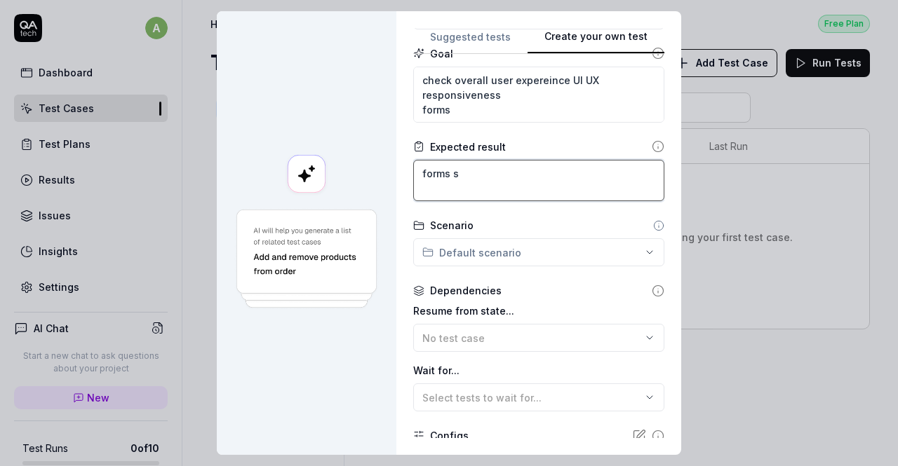
type textarea "*"
type textarea "forms sh"
type textarea "*"
type textarea "forms sho"
type textarea "*"
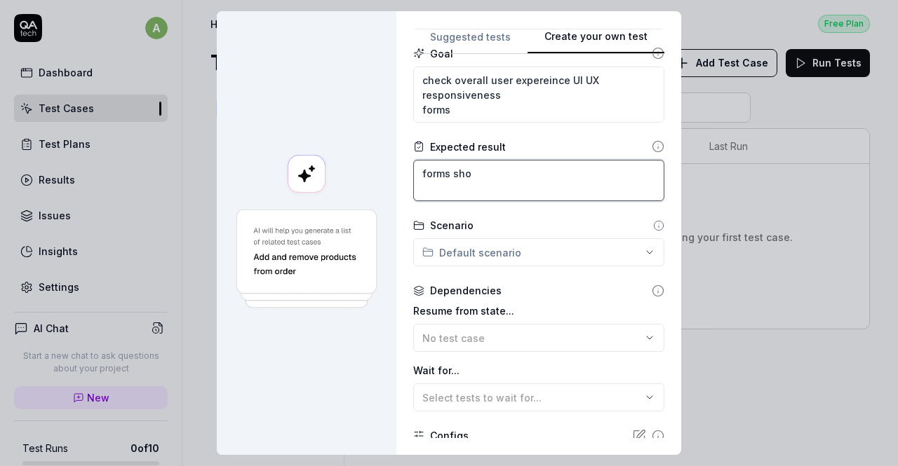
type textarea "forms shou"
type textarea "*"
type textarea "forms shoul"
type textarea "*"
type textarea "forms should"
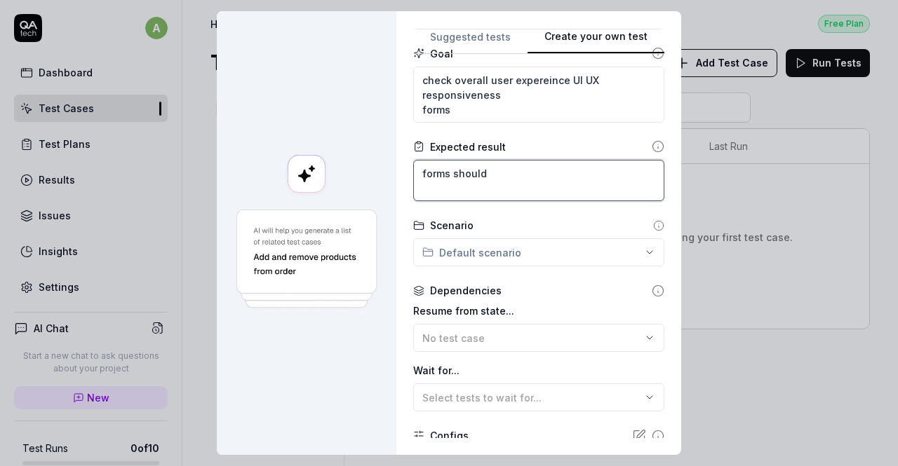
type textarea "*"
type textarea "forms should"
type textarea "*"
type textarea "forms should b"
type textarea "*"
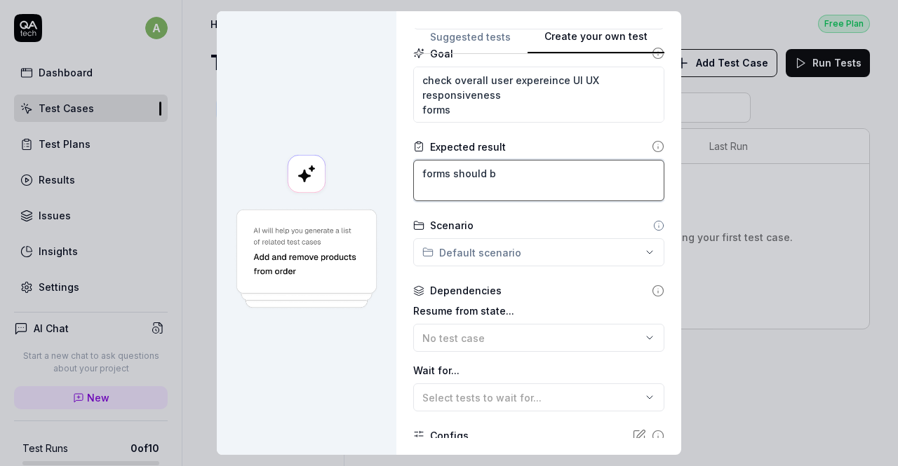
type textarea "forms should be"
type textarea "*"
type textarea "forms should be"
type textarea "*"
type textarea "forms should be w"
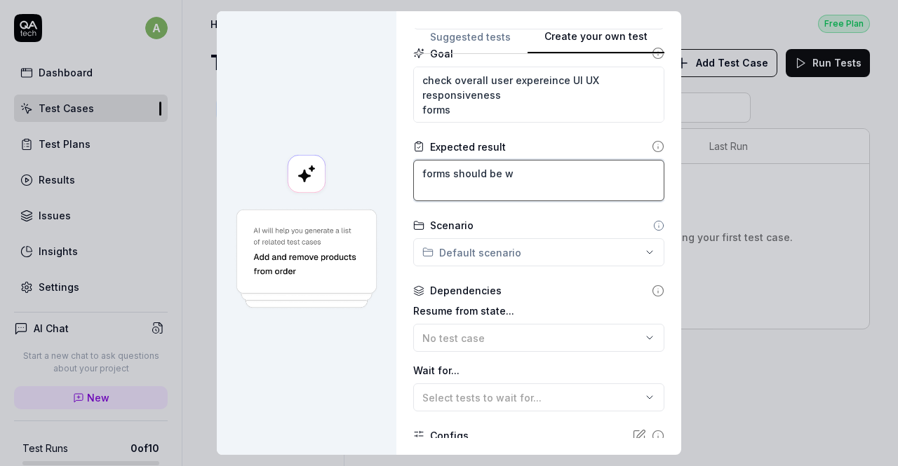
type textarea "*"
type textarea "forms should be wo"
type textarea "*"
type textarea "forms should be wor"
type textarea "*"
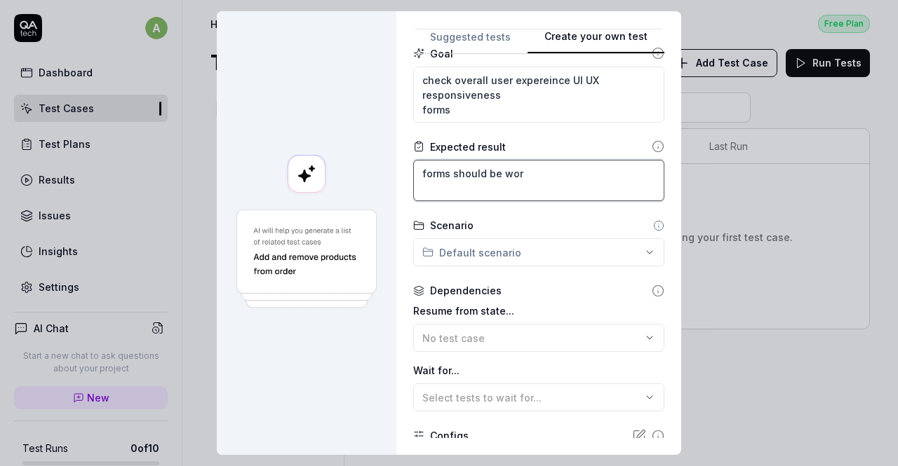
type textarea "forms should be work"
type textarea "*"
type textarea "forms should be workd"
type textarea "*"
type textarea "forms should be workdi"
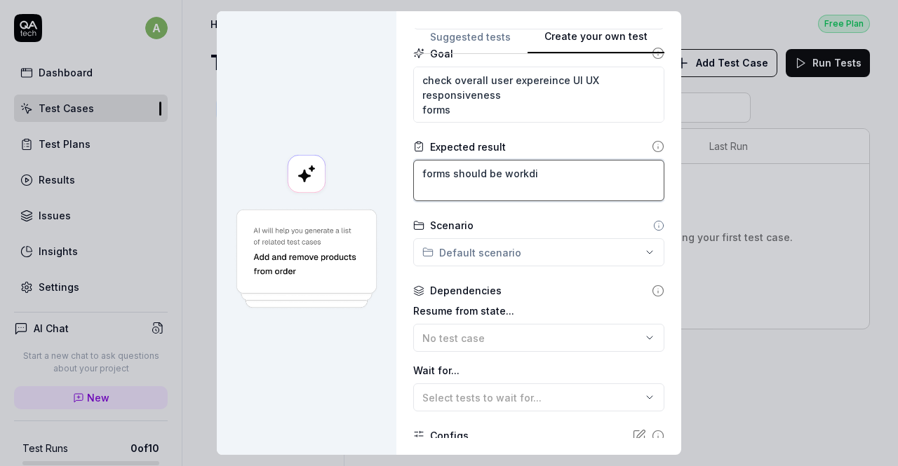
type textarea "*"
type textarea "forms should be workd"
type textarea "*"
type textarea "forms should be work"
type textarea "*"
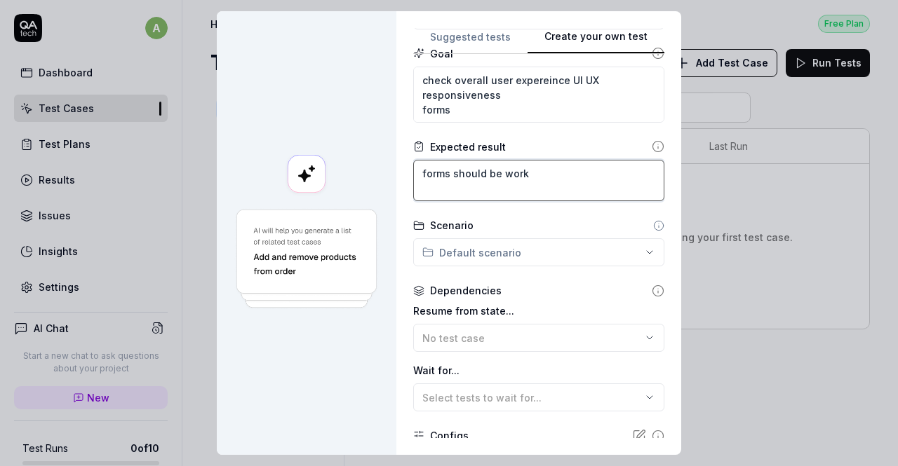
type textarea "forms should be worki"
type textarea "*"
type textarea "forms should be workin"
type textarea "*"
type textarea "forms should be working"
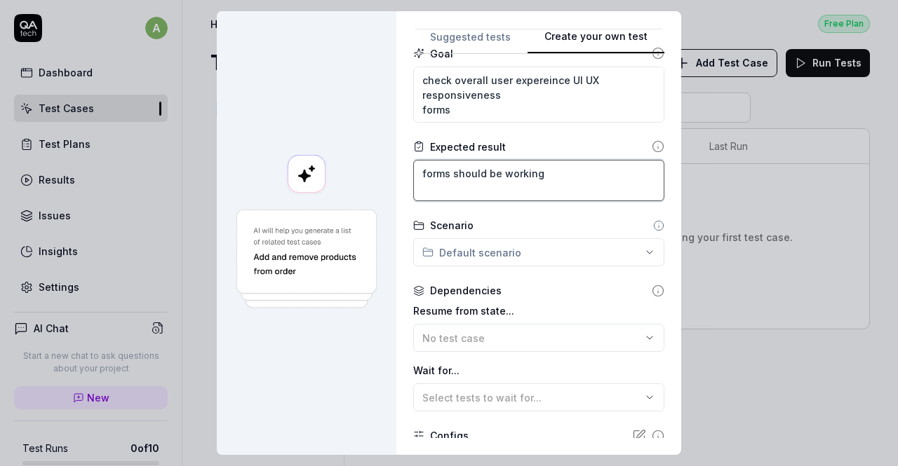
type textarea "*"
type textarea "forms should be working"
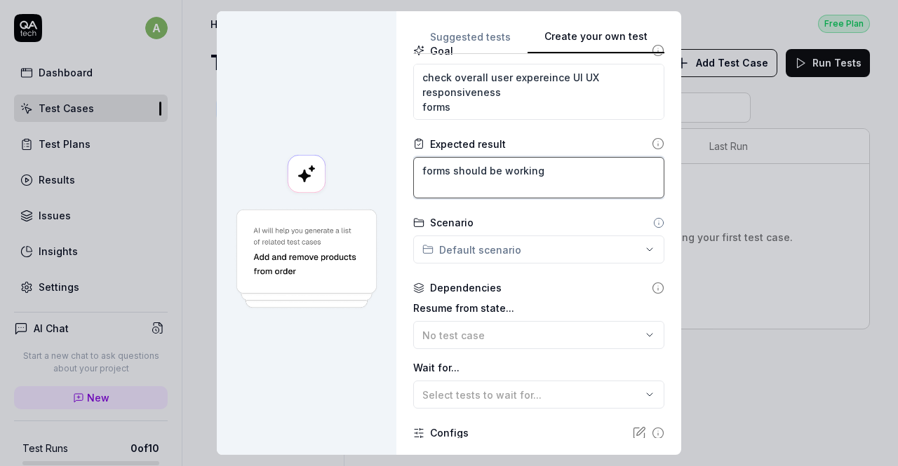
scroll to position [156, 0]
type textarea "*"
type textarea "forms should be working"
type textarea "*"
type textarea "forms should be working U"
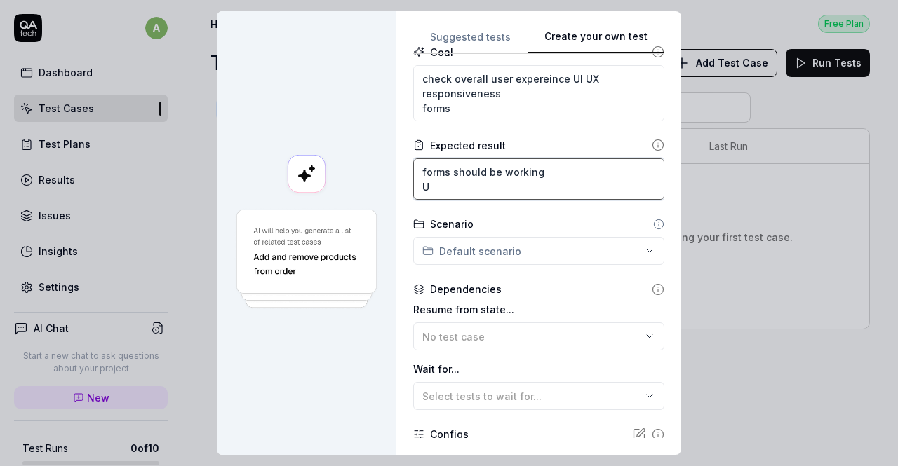
type textarea "*"
type textarea "forms should be working UI"
type textarea "*"
type textarea "forms should be working UI"
type textarea "*"
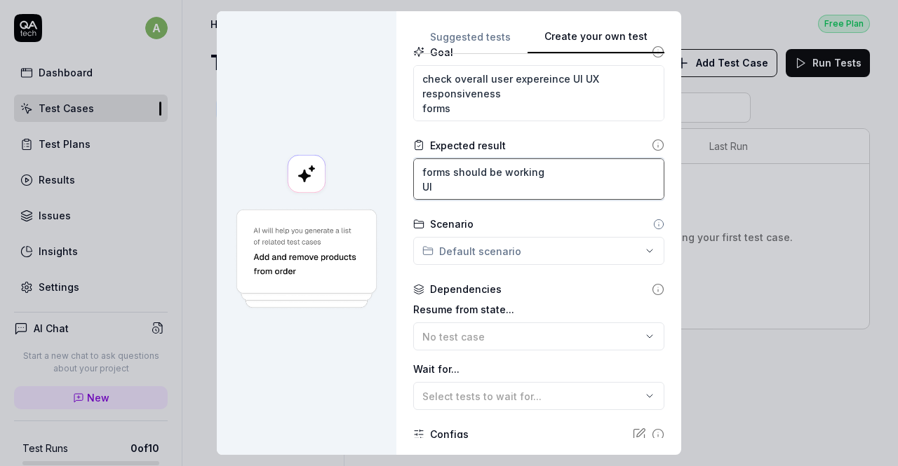
type textarea "forms should be working UI U"
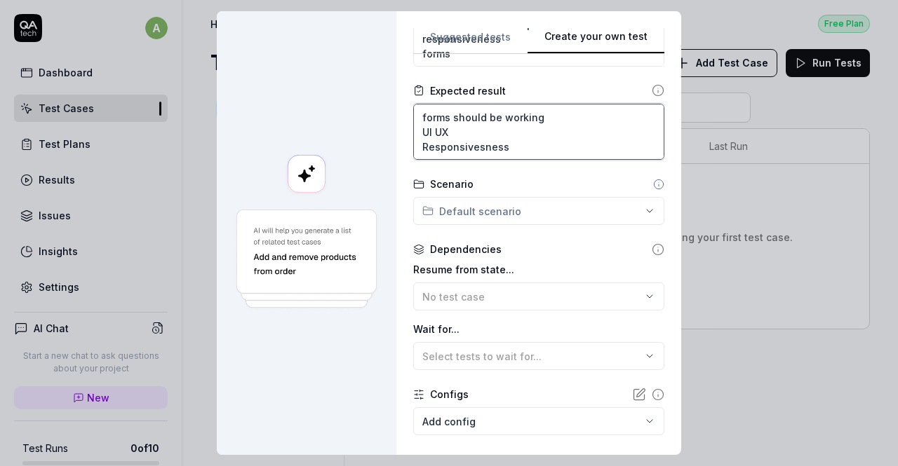
scroll to position [218, 0]
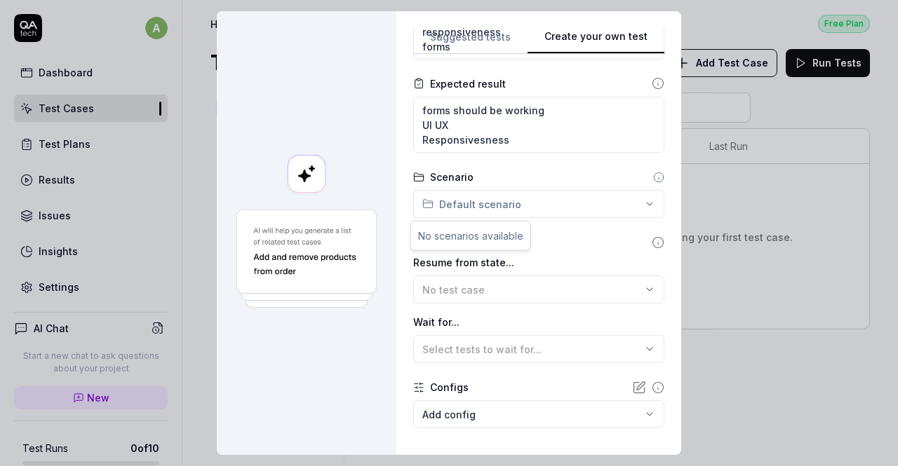
click at [502, 196] on div "**********" at bounding box center [449, 233] width 898 height 466
click at [481, 231] on div "No scenarios available" at bounding box center [470, 236] width 119 height 29
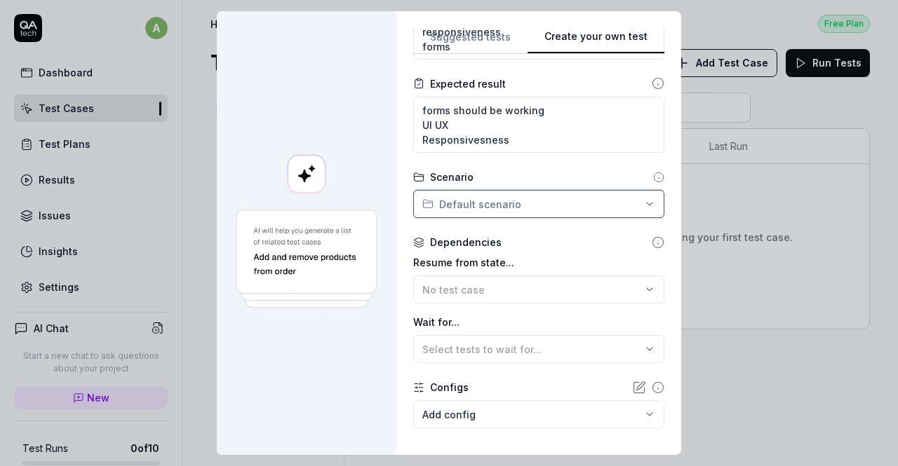
click at [545, 187] on div "**********" at bounding box center [449, 233] width 898 height 466
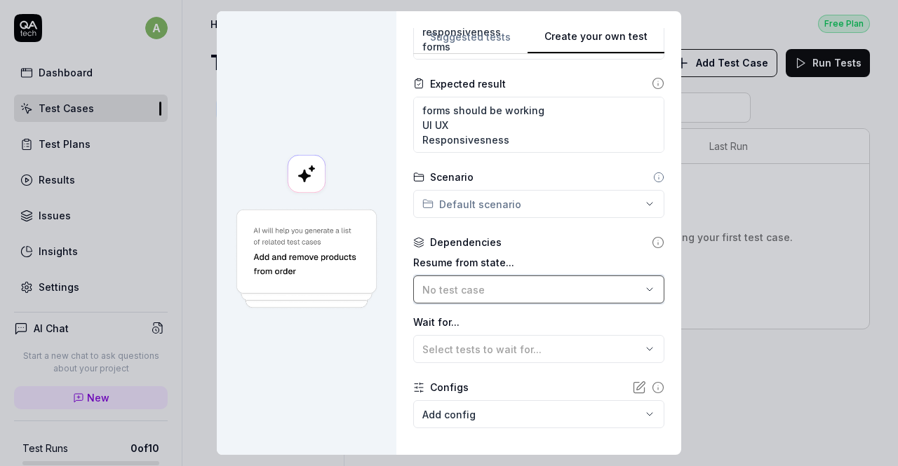
click at [484, 292] on div "No test case" at bounding box center [531, 290] width 219 height 15
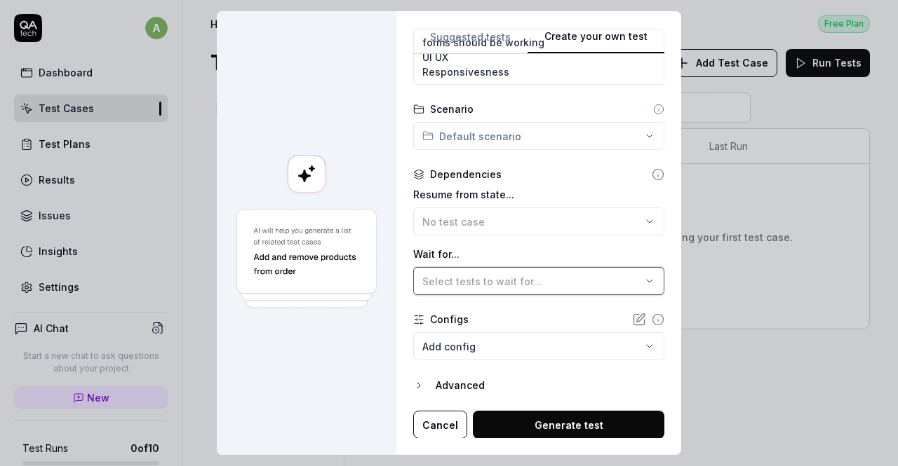
click at [506, 278] on span "Select tests to wait for..." at bounding box center [481, 282] width 119 height 12
click at [487, 344] on body "a Dashboard Test Cases Test Plans Results Issues Insights Settings AI Chat Star…" at bounding box center [449, 233] width 898 height 466
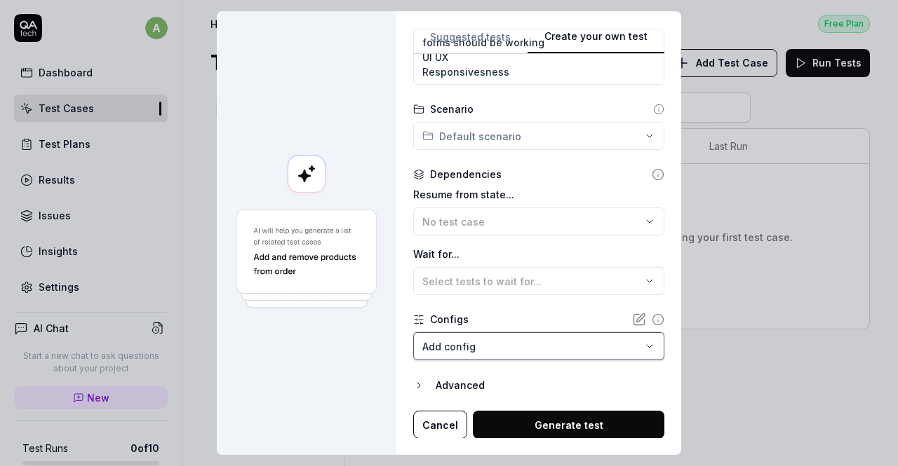
click at [346, 355] on div "**********" at bounding box center [449, 233] width 898 height 466
click at [413, 382] on icon "button" at bounding box center [418, 385] width 11 height 11
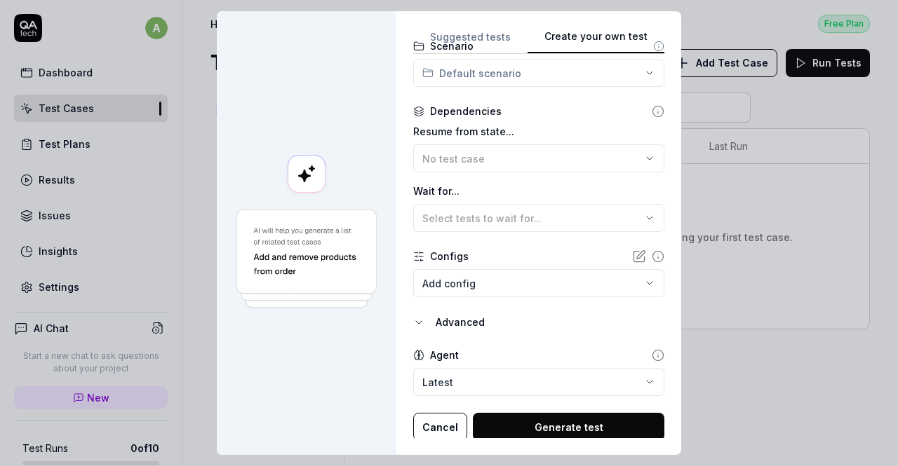
scroll to position [351, 0]
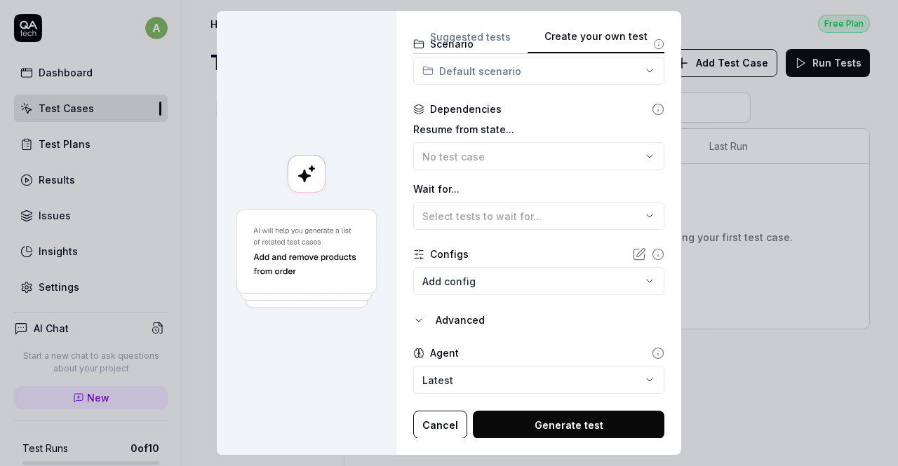
click at [512, 426] on button "Generate test" at bounding box center [568, 425] width 191 height 28
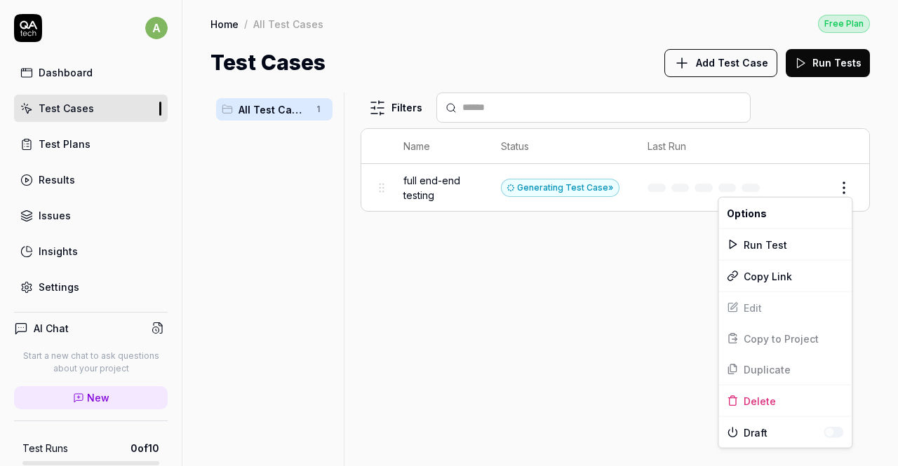
click at [847, 191] on html "a Dashboard Test Cases Test Plans Results Issues Insights Settings AI Chat Star…" at bounding box center [449, 233] width 898 height 466
click at [556, 271] on html "a Dashboard Test Cases Test Plans Results Issues Insights Settings AI Chat Star…" at bounding box center [449, 233] width 898 height 466
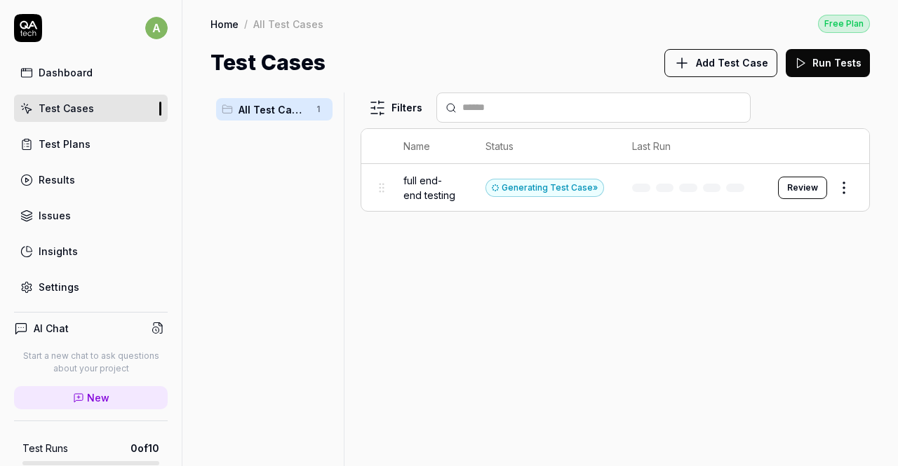
click at [64, 212] on div "Issues" at bounding box center [55, 215] width 32 height 15
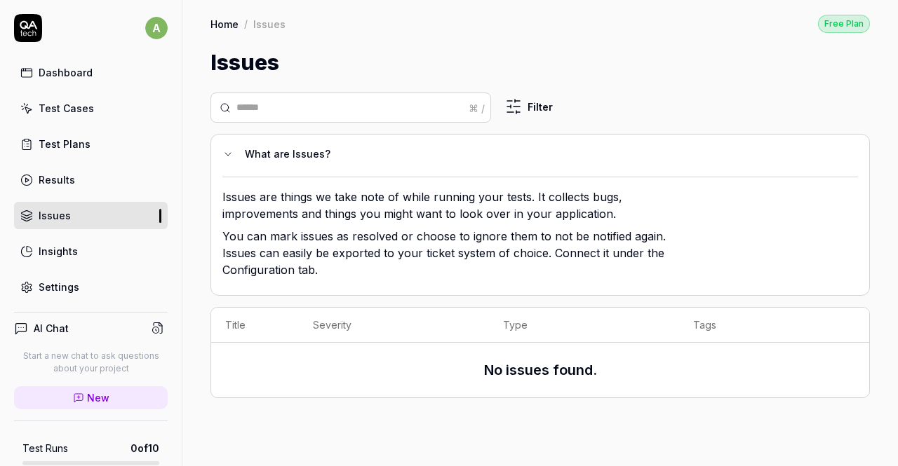
click at [54, 252] on div "Insights" at bounding box center [58, 251] width 39 height 15
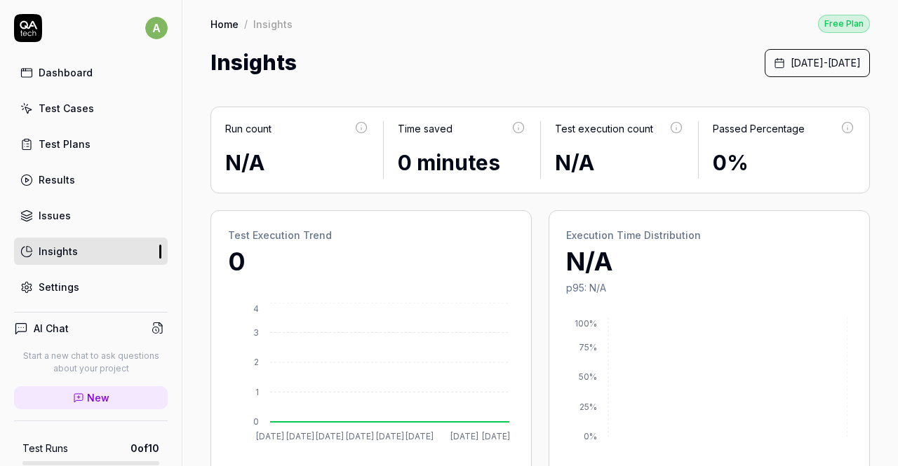
click at [84, 119] on link "Test Cases" at bounding box center [91, 108] width 154 height 27
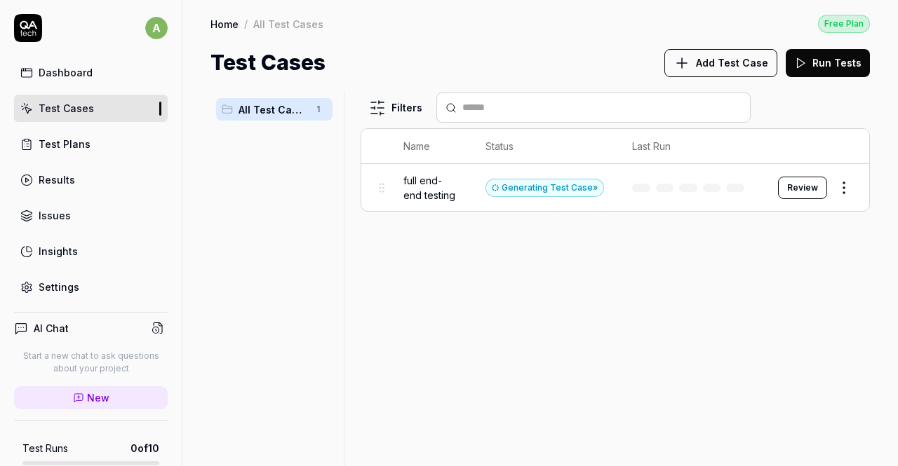
click at [806, 177] on button "Review" at bounding box center [802, 188] width 49 height 22
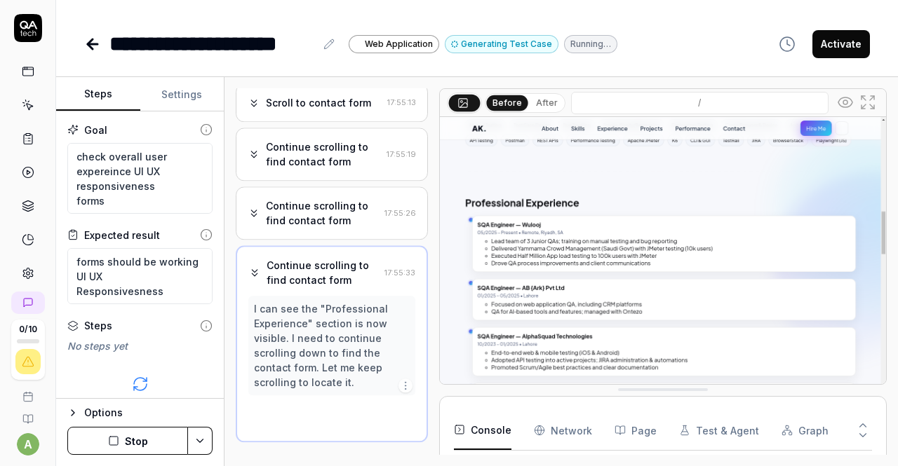
scroll to position [96, 0]
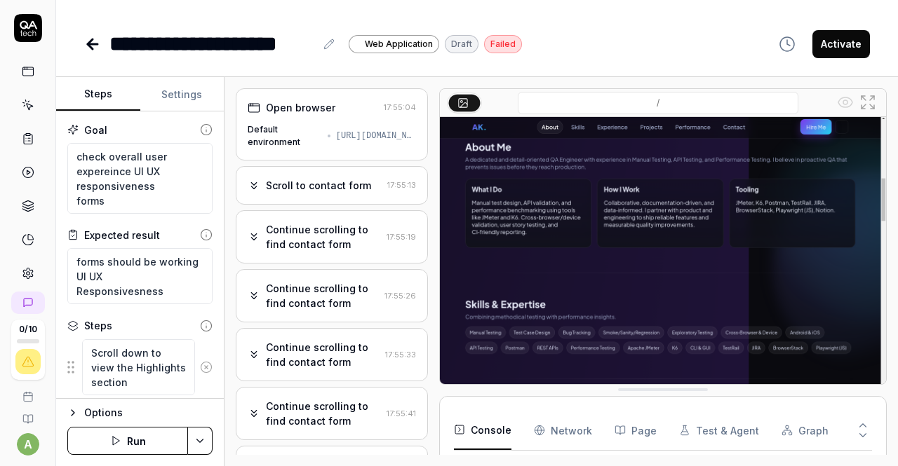
scroll to position [4, 0]
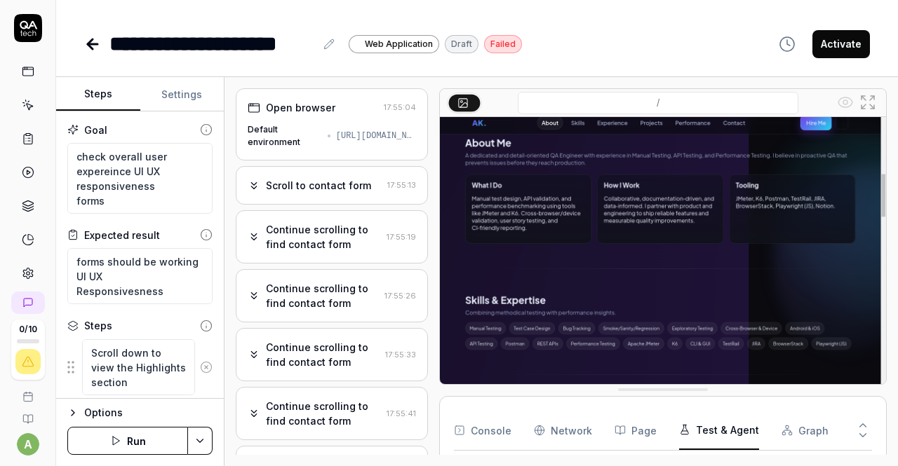
click at [722, 437] on button "Test & Agent" at bounding box center [719, 430] width 80 height 39
click at [22, 212] on link at bounding box center [27, 206] width 25 height 25
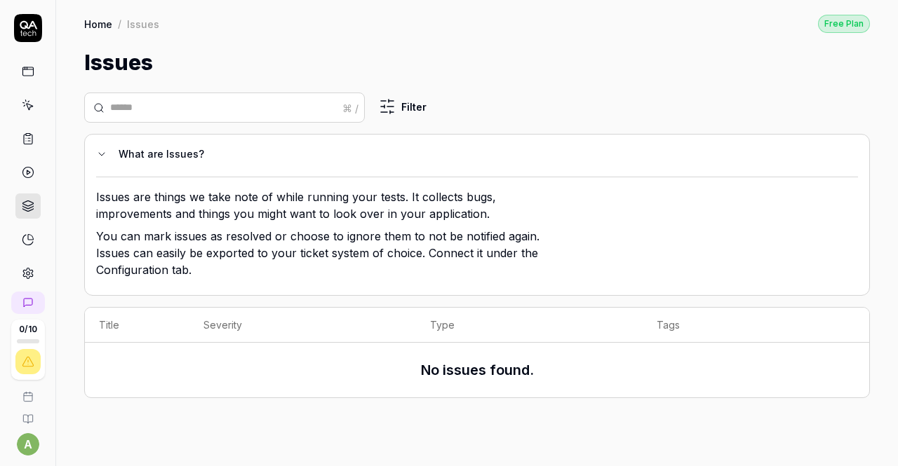
click at [20, 243] on link at bounding box center [27, 239] width 25 height 25
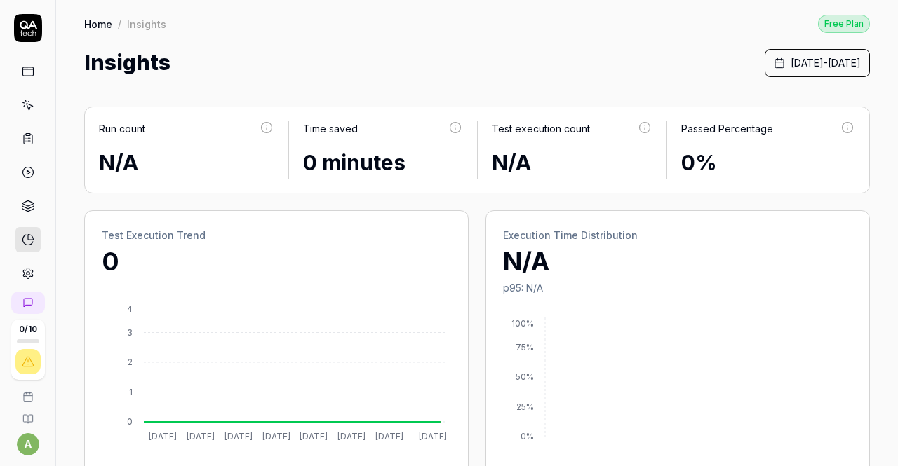
scroll to position [11, 0]
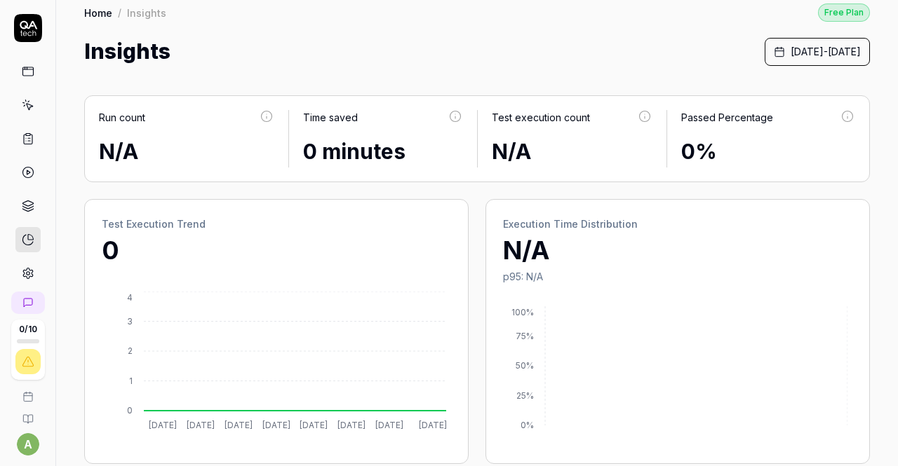
click at [764, 63] on button "[DATE] - [DATE]" at bounding box center [816, 52] width 105 height 28
click at [32, 173] on link at bounding box center [27, 172] width 25 height 25
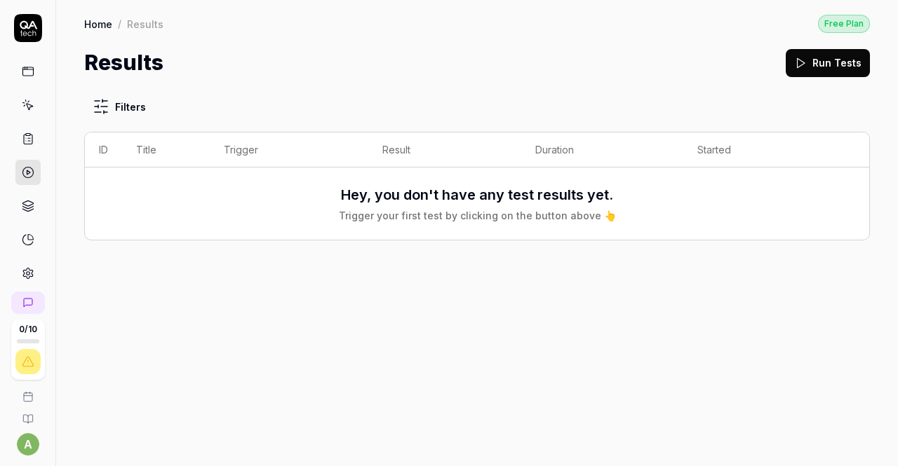
click at [27, 208] on icon at bounding box center [28, 206] width 13 height 13
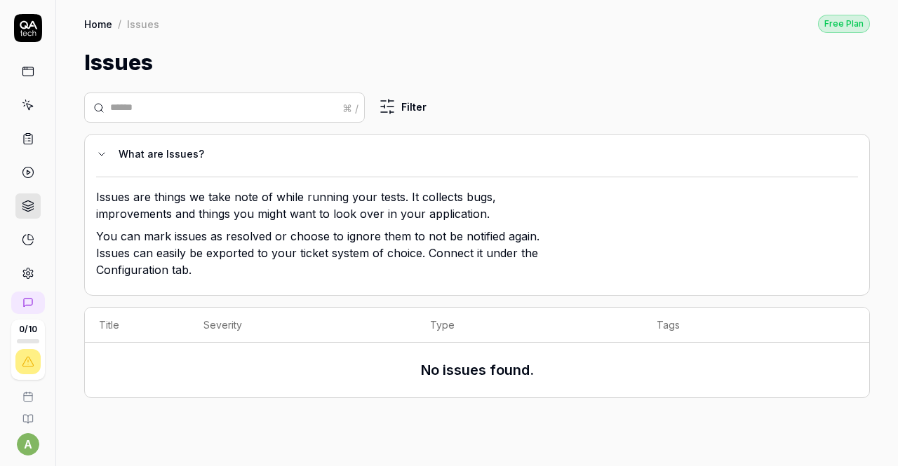
click at [27, 96] on link at bounding box center [27, 105] width 25 height 25
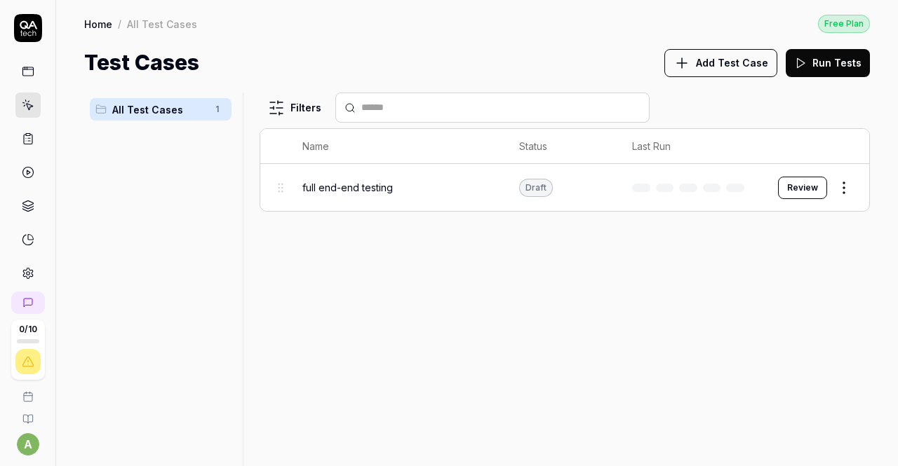
click at [832, 70] on button "Run Tests" at bounding box center [827, 63] width 84 height 28
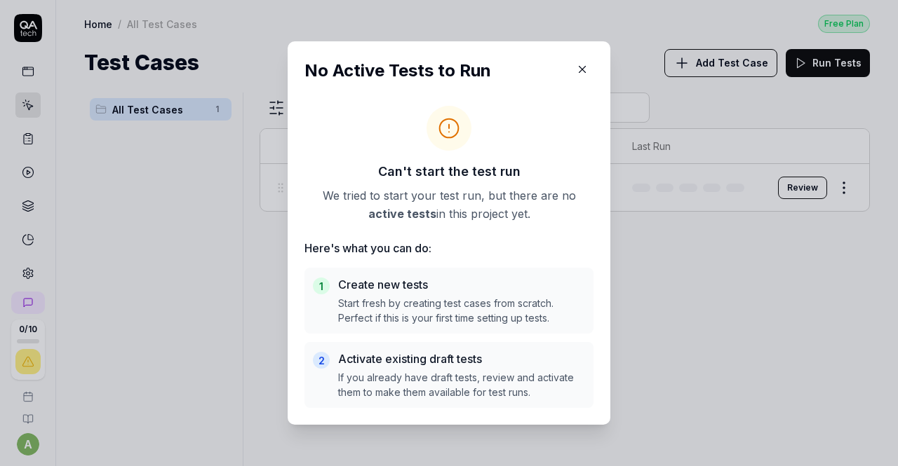
click at [579, 67] on icon "button" at bounding box center [582, 70] width 6 height 6
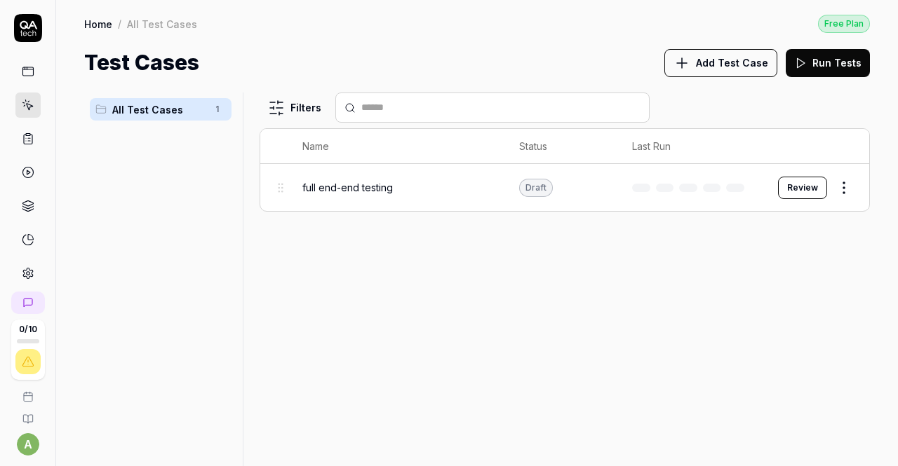
click at [804, 187] on button "Review" at bounding box center [802, 188] width 49 height 22
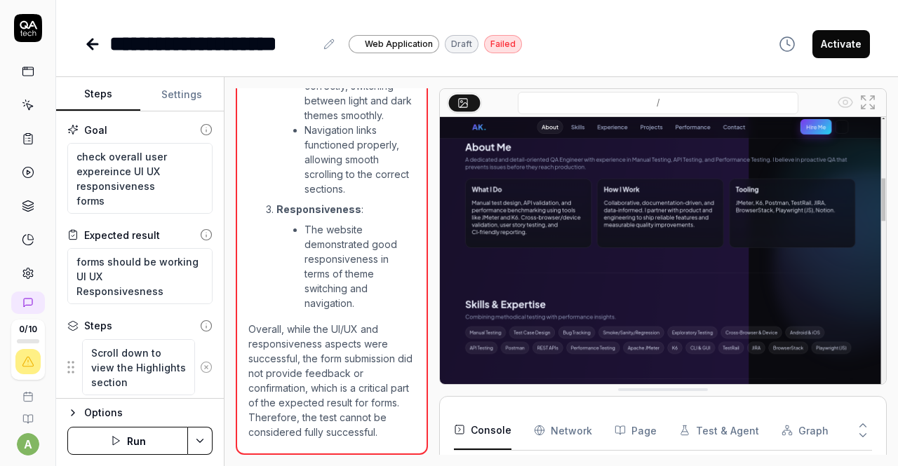
scroll to position [1679, 0]
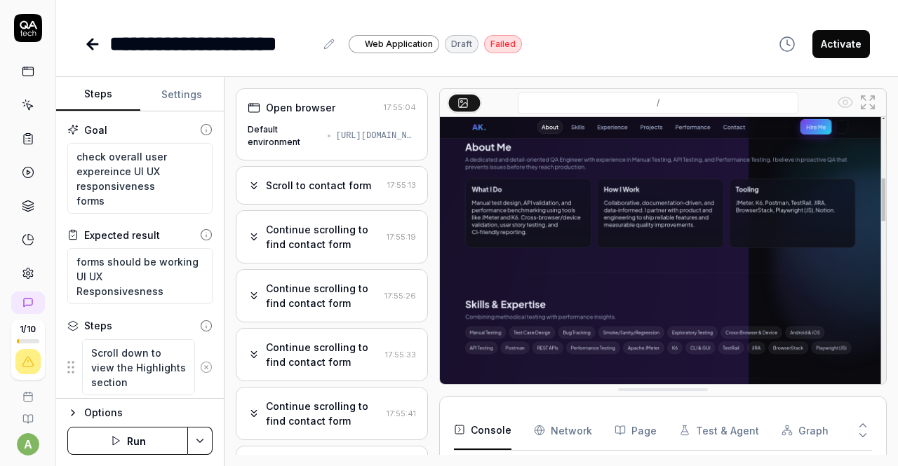
click at [333, 176] on div "Scroll to contact form 17:55:13" at bounding box center [332, 185] width 192 height 39
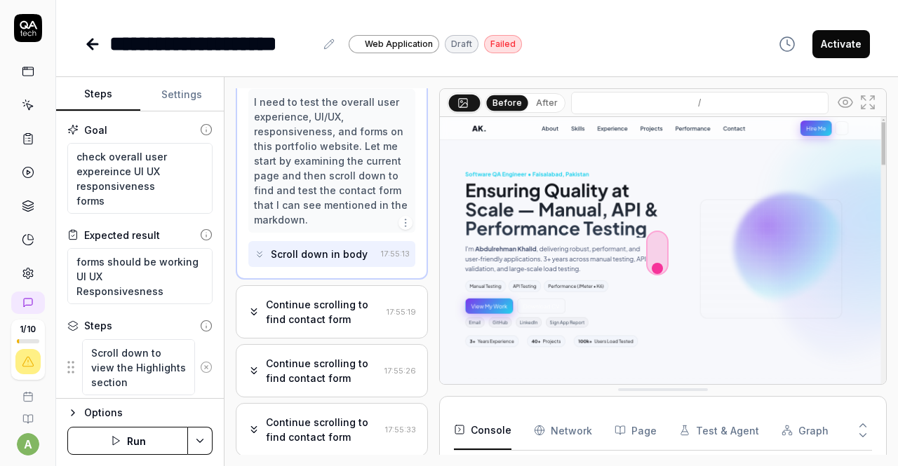
scroll to position [114, 0]
click at [292, 294] on div "Continue scrolling to find contact form 17:55:19" at bounding box center [332, 311] width 192 height 53
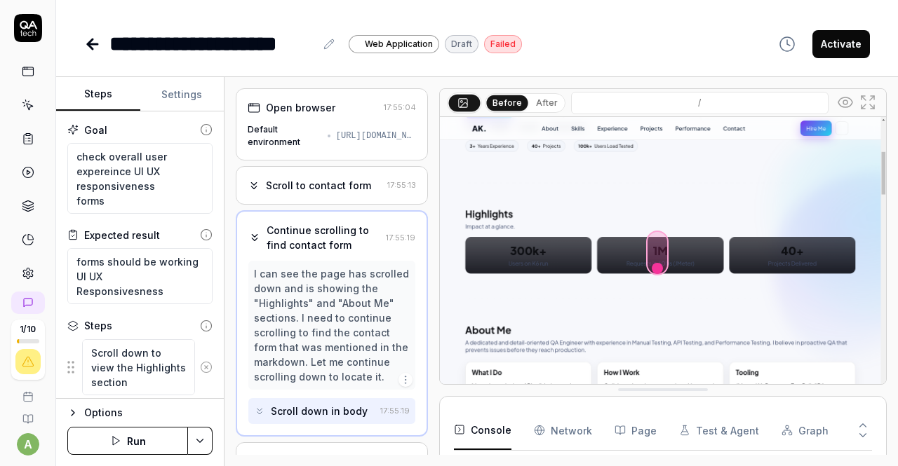
scroll to position [0, 0]
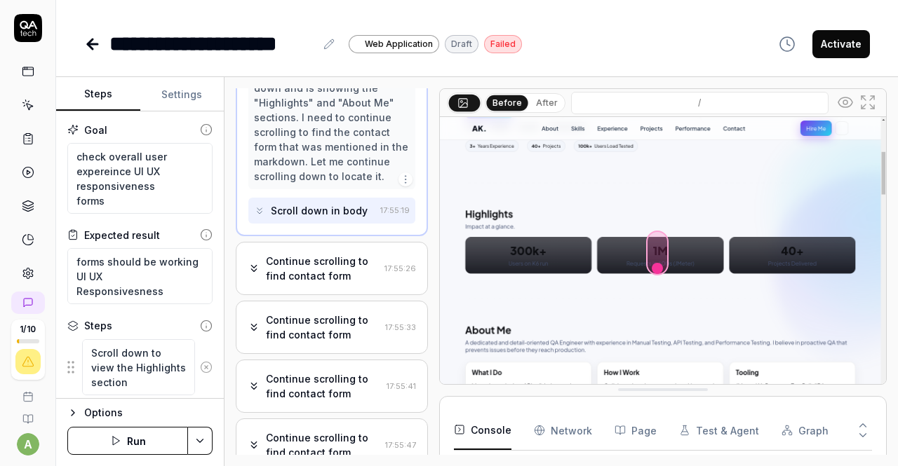
click at [292, 283] on div "Continue scrolling to find contact form" at bounding box center [322, 268] width 113 height 29
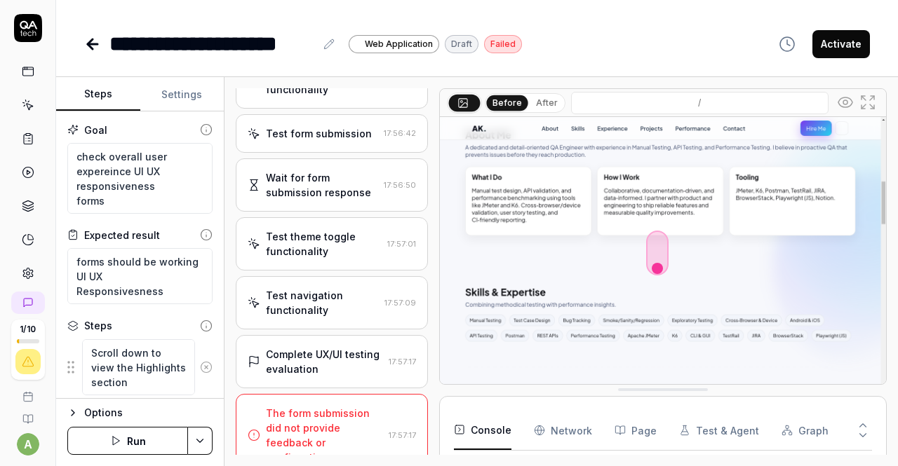
scroll to position [841, 0]
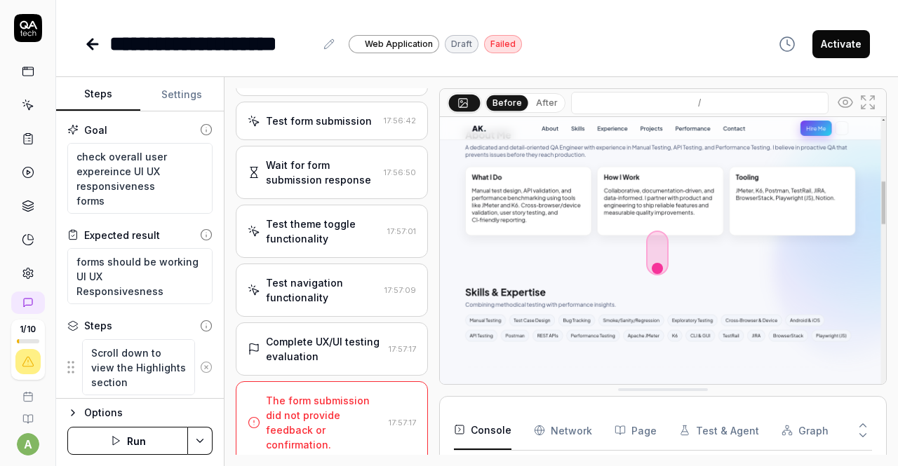
click at [834, 30] on button "Activate" at bounding box center [841, 44] width 58 height 28
type textarea "*"
